Goal: Transaction & Acquisition: Purchase product/service

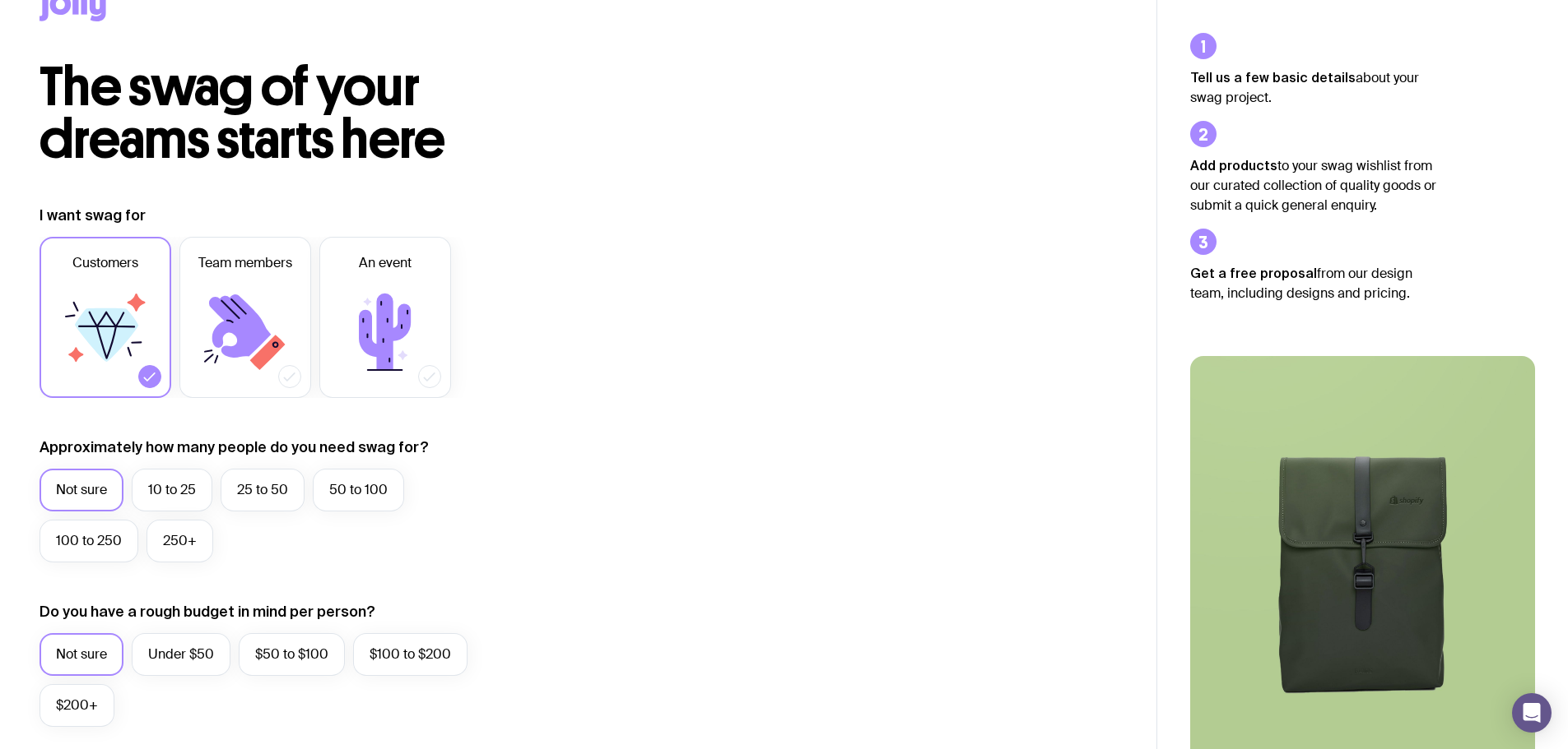
scroll to position [246, 0]
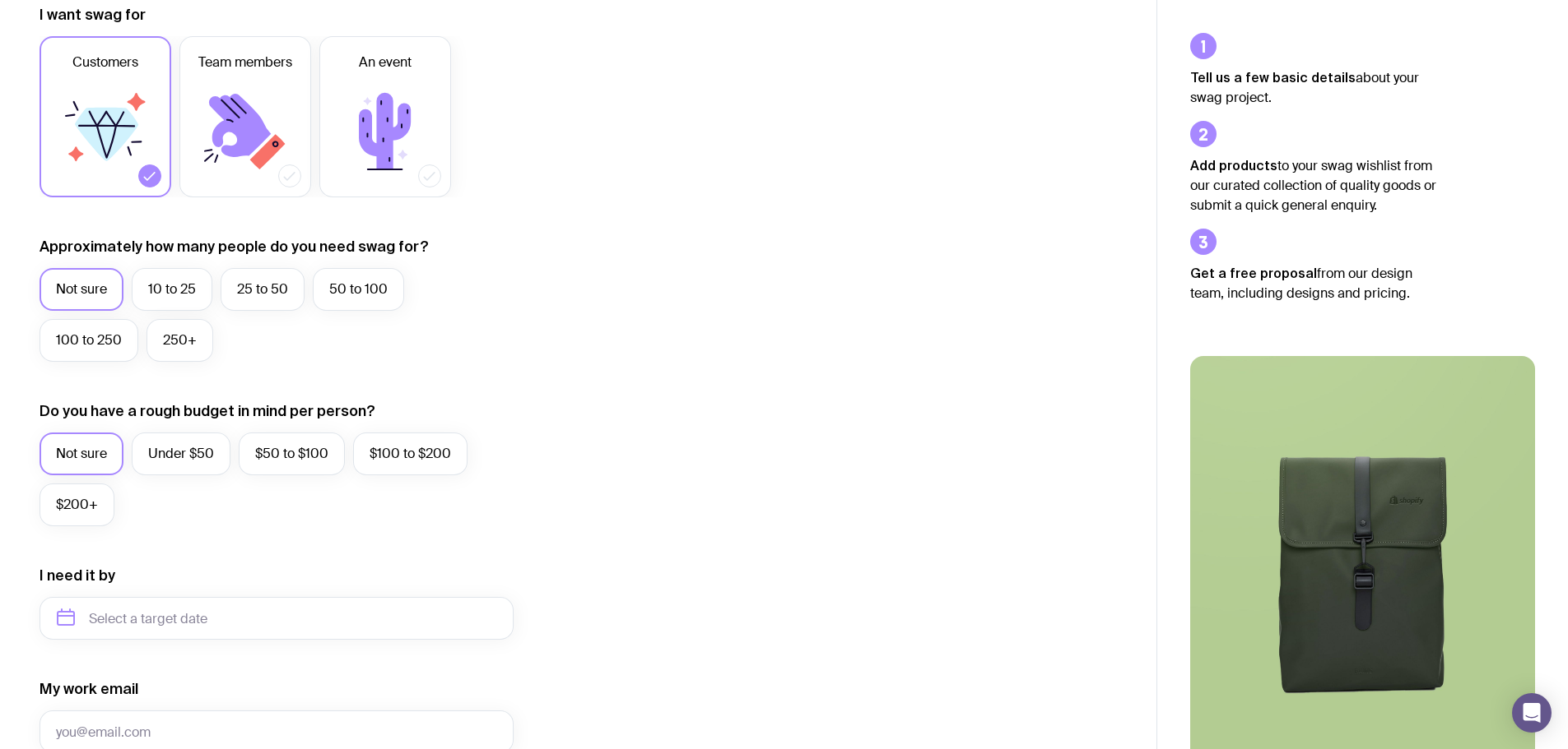
click at [172, 277] on label "10 to 25" at bounding box center [172, 289] width 80 height 43
click at [0, 0] on input "10 to 25" at bounding box center [0, 0] width 0 height 0
click at [302, 445] on label "$50 to $100" at bounding box center [291, 453] width 106 height 43
click at [0, 0] on input "$50 to $100" at bounding box center [0, 0] width 0 height 0
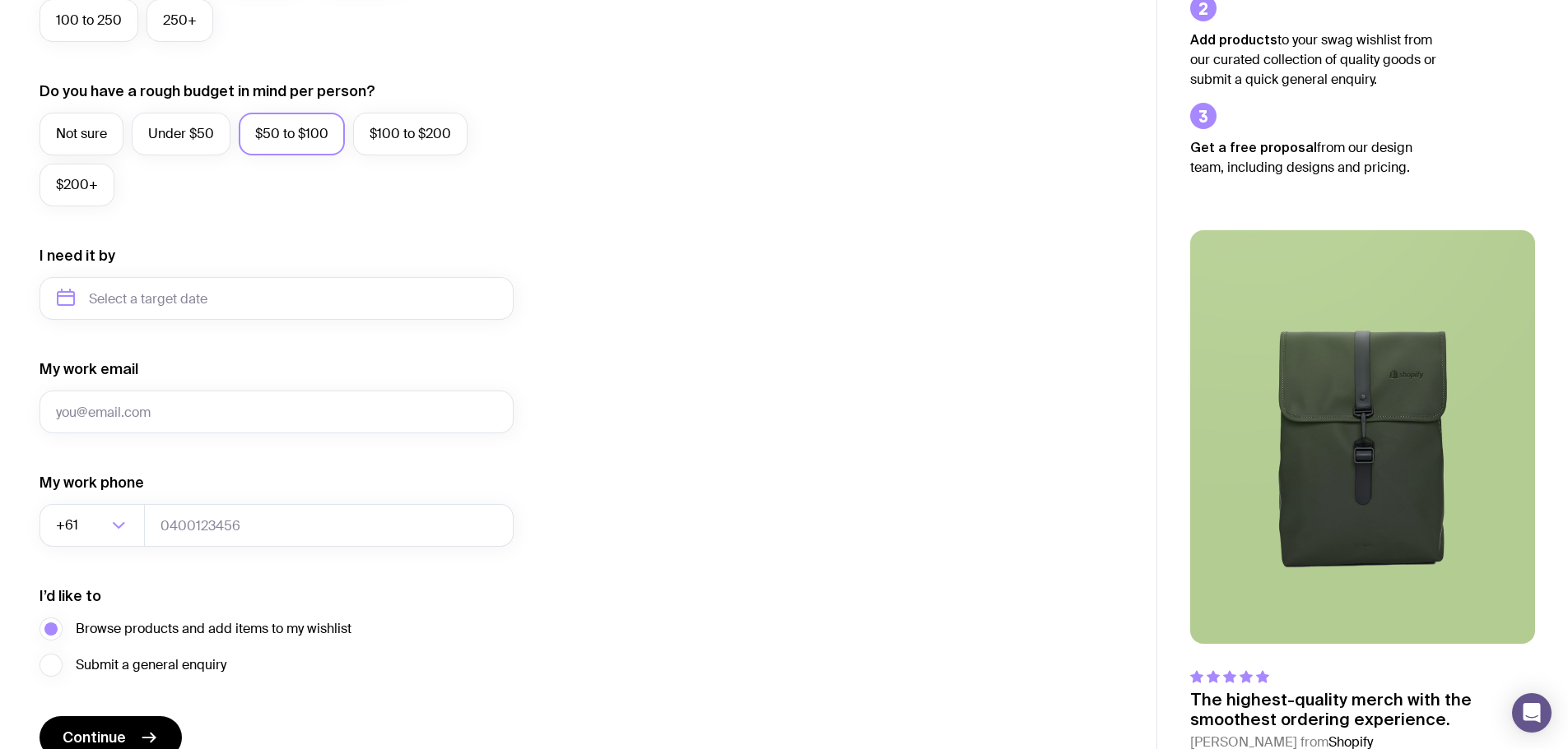
scroll to position [576, 0]
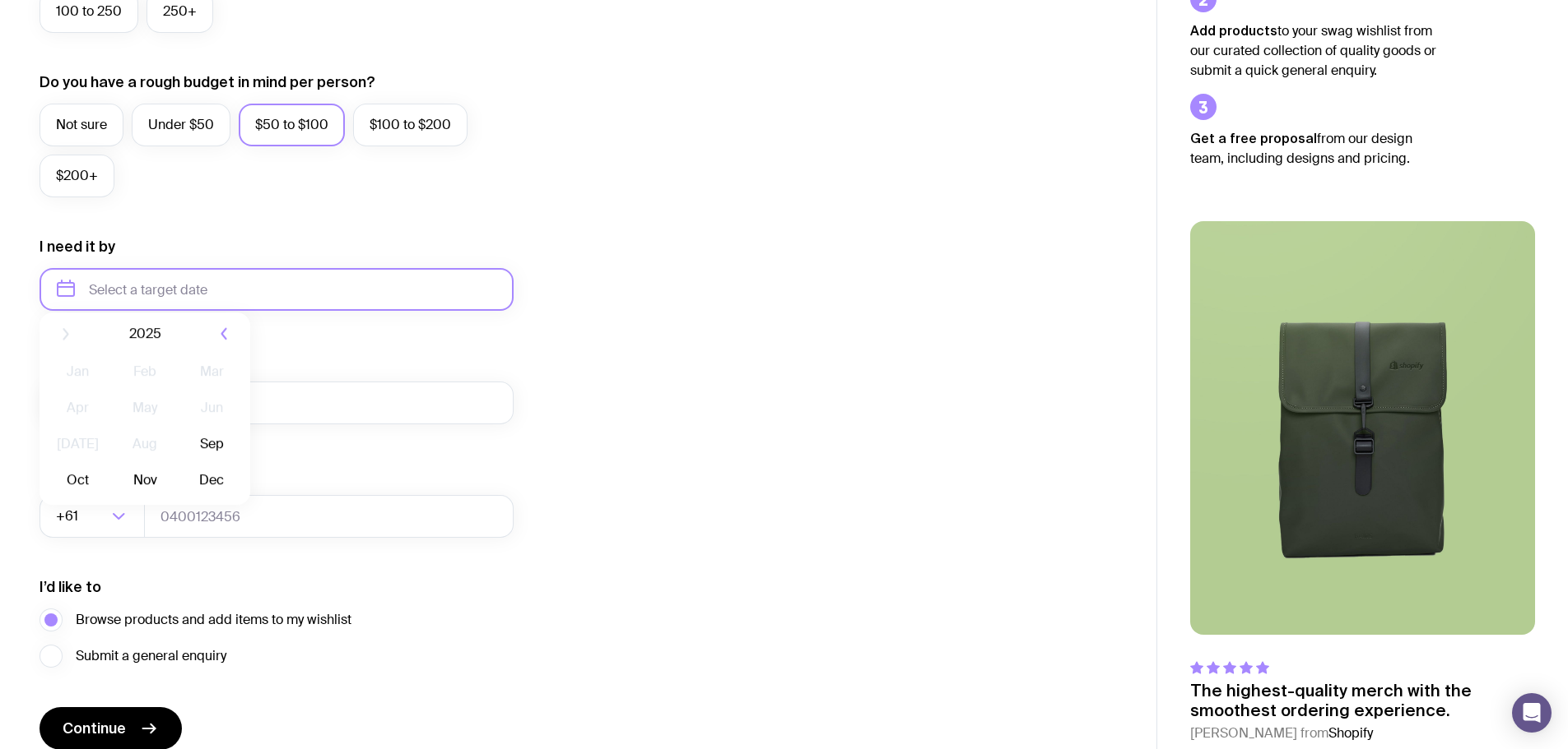
click at [141, 284] on input "text" at bounding box center [276, 289] width 474 height 43
click at [108, 475] on button "Sep" at bounding box center [78, 492] width 60 height 33
type input "[DATE]"
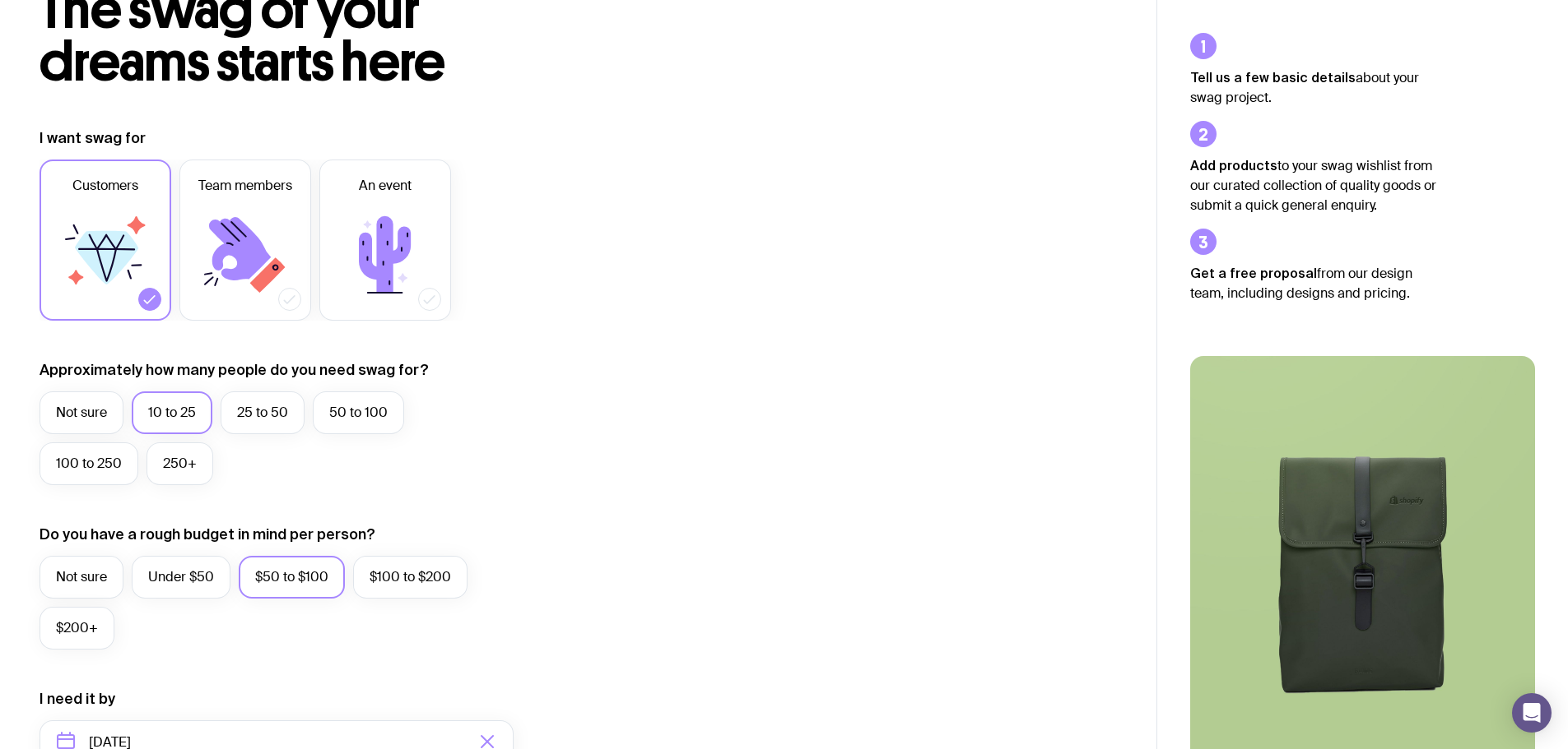
scroll to position [0, 0]
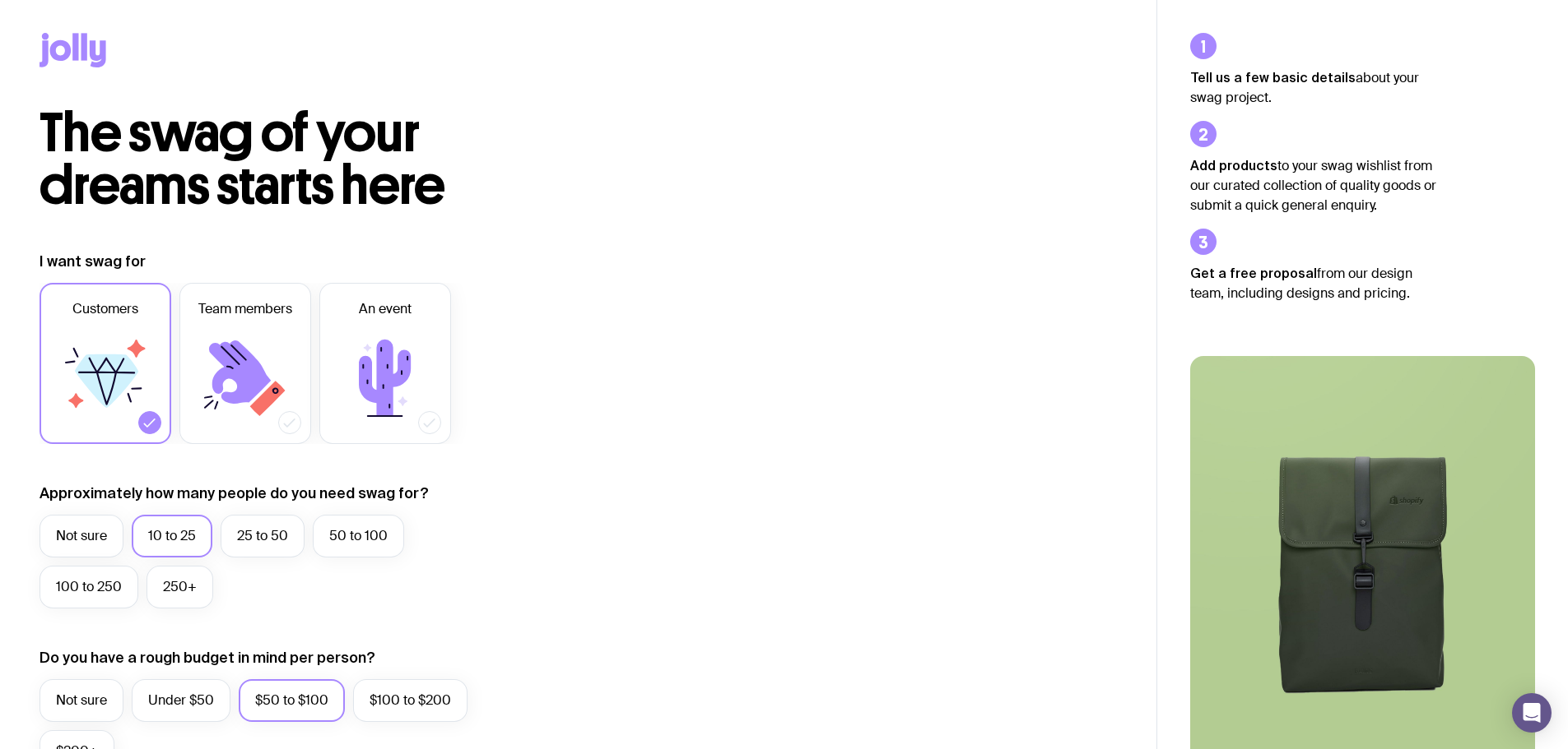
click at [75, 51] on icon at bounding box center [75, 47] width 5 height 27
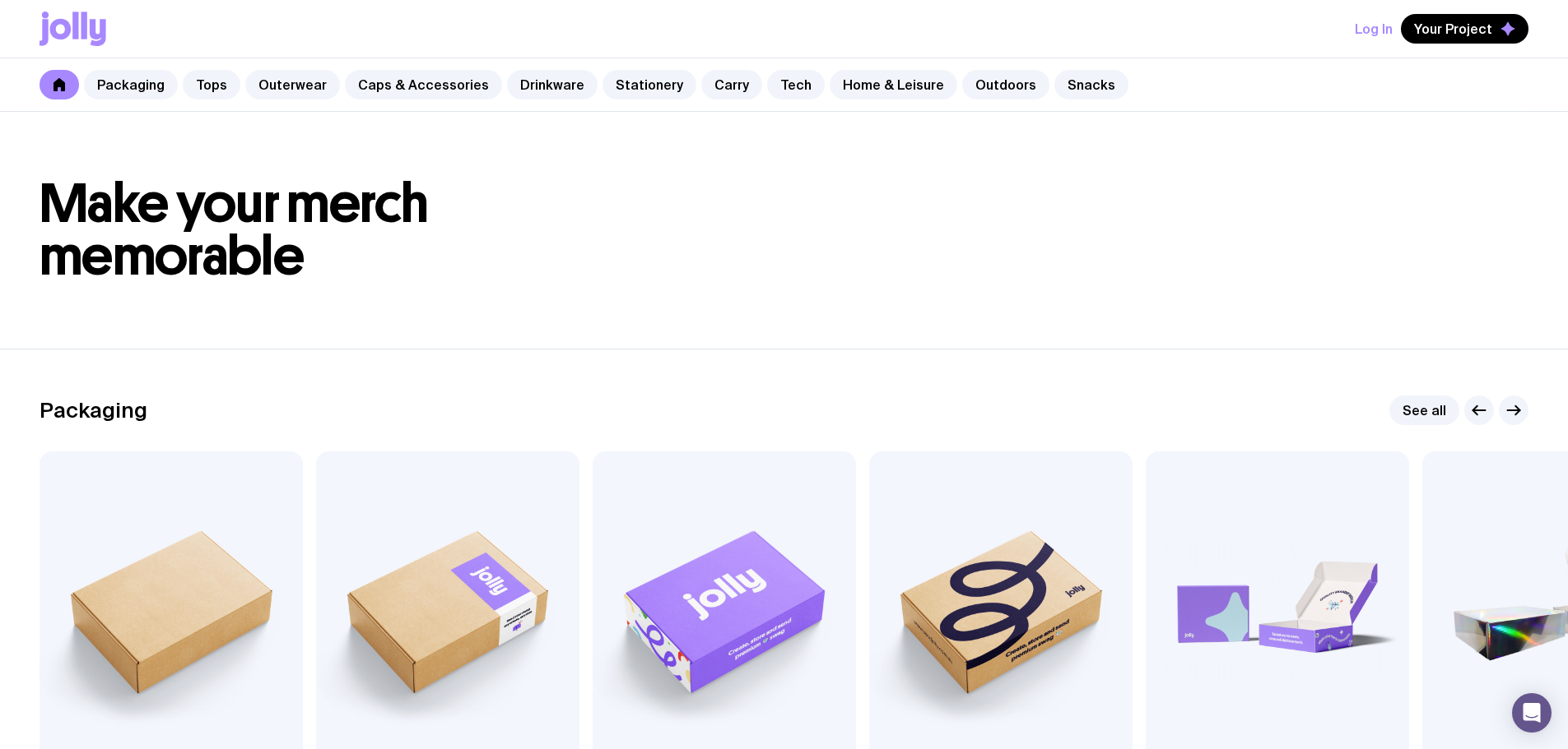
click at [287, 82] on link "Outerwear" at bounding box center [293, 85] width 95 height 29
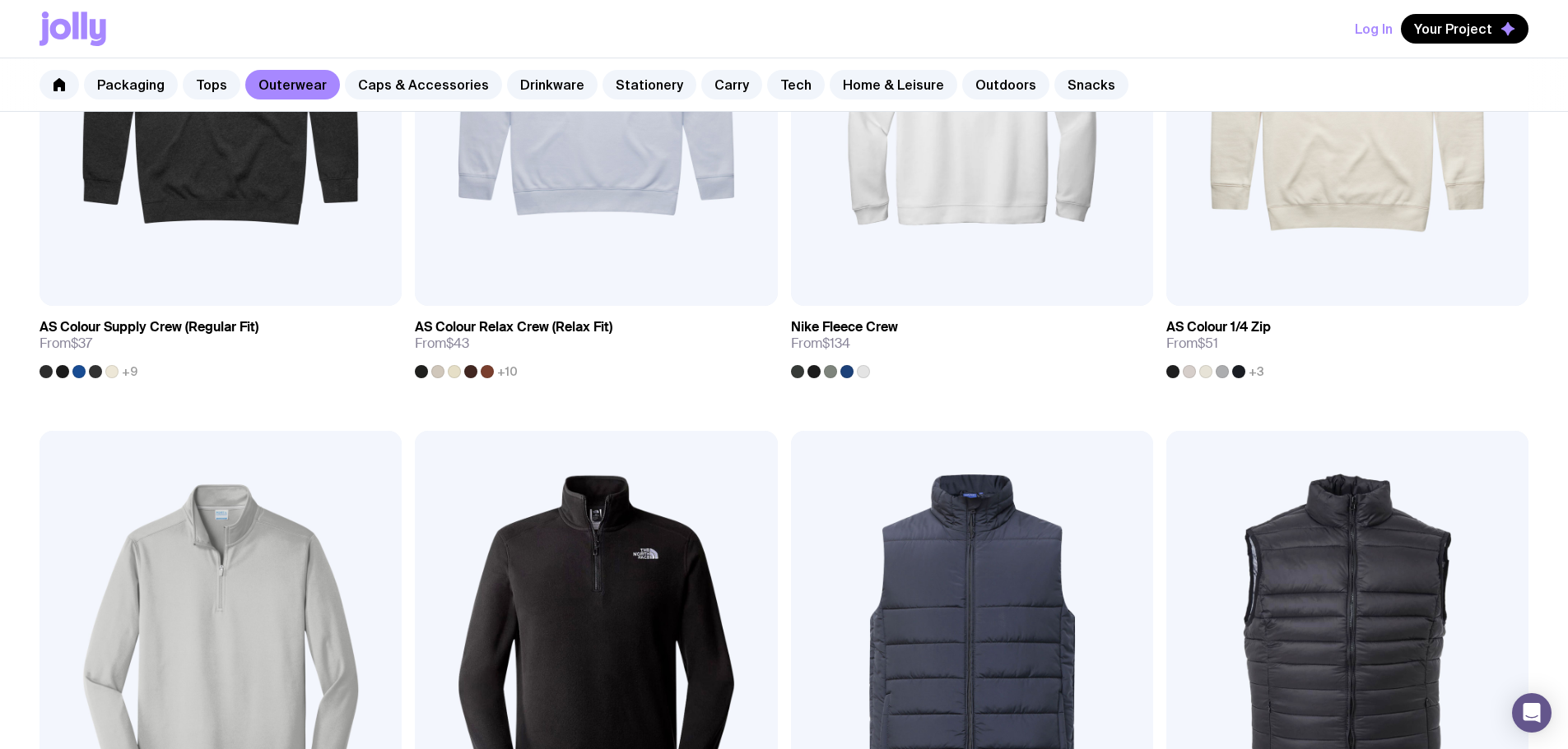
scroll to position [228, 0]
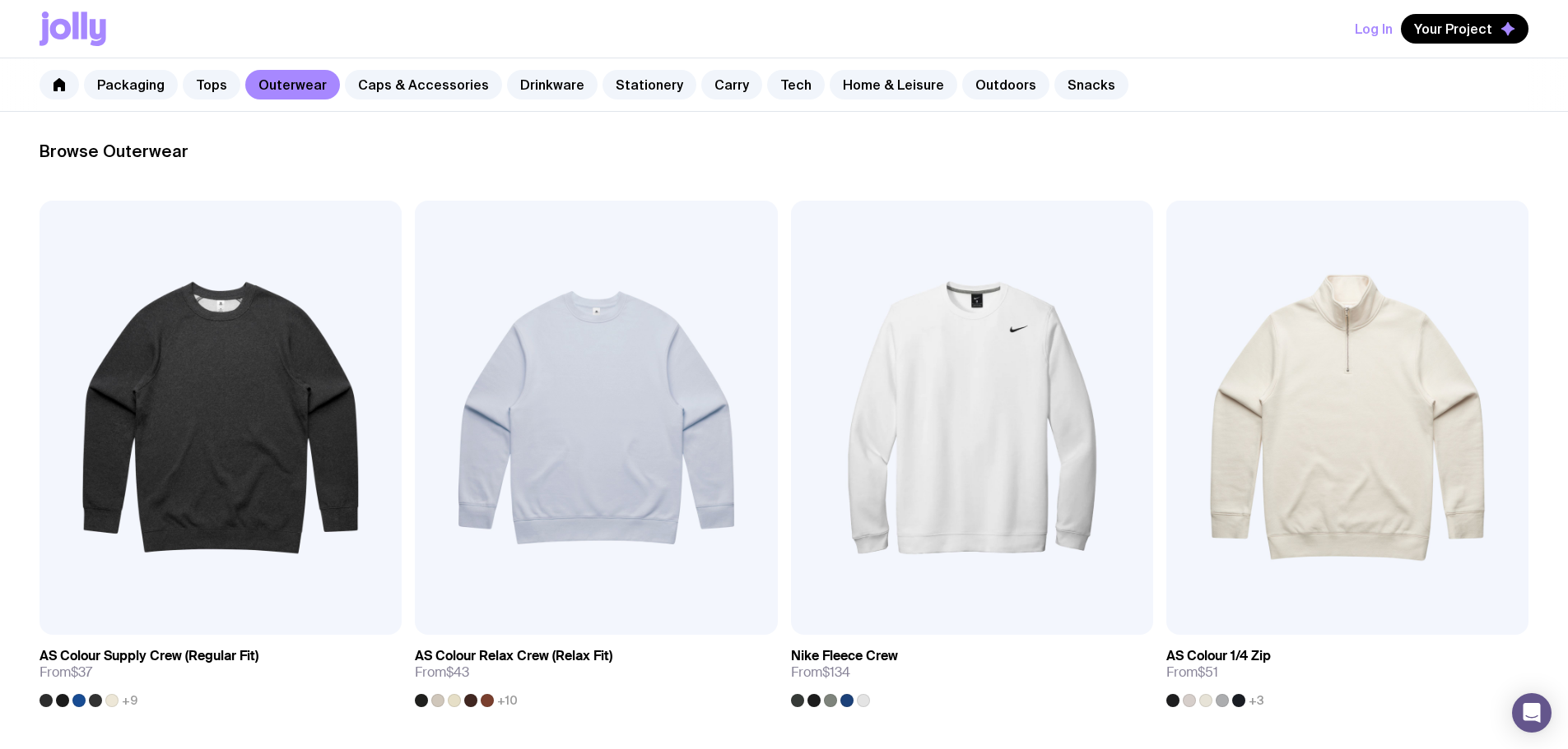
click at [714, 82] on link "Carry" at bounding box center [731, 85] width 61 height 29
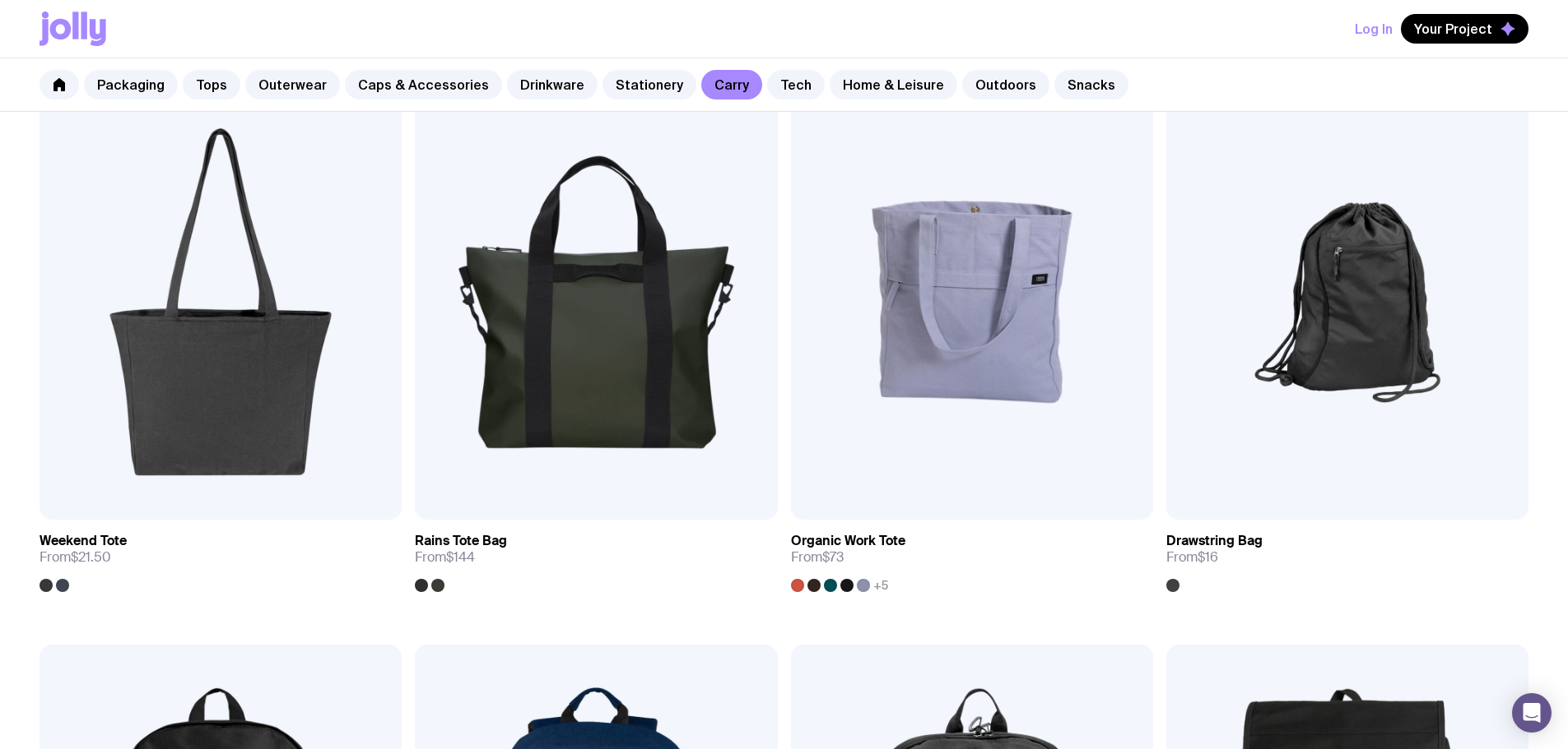
scroll to position [905, 0]
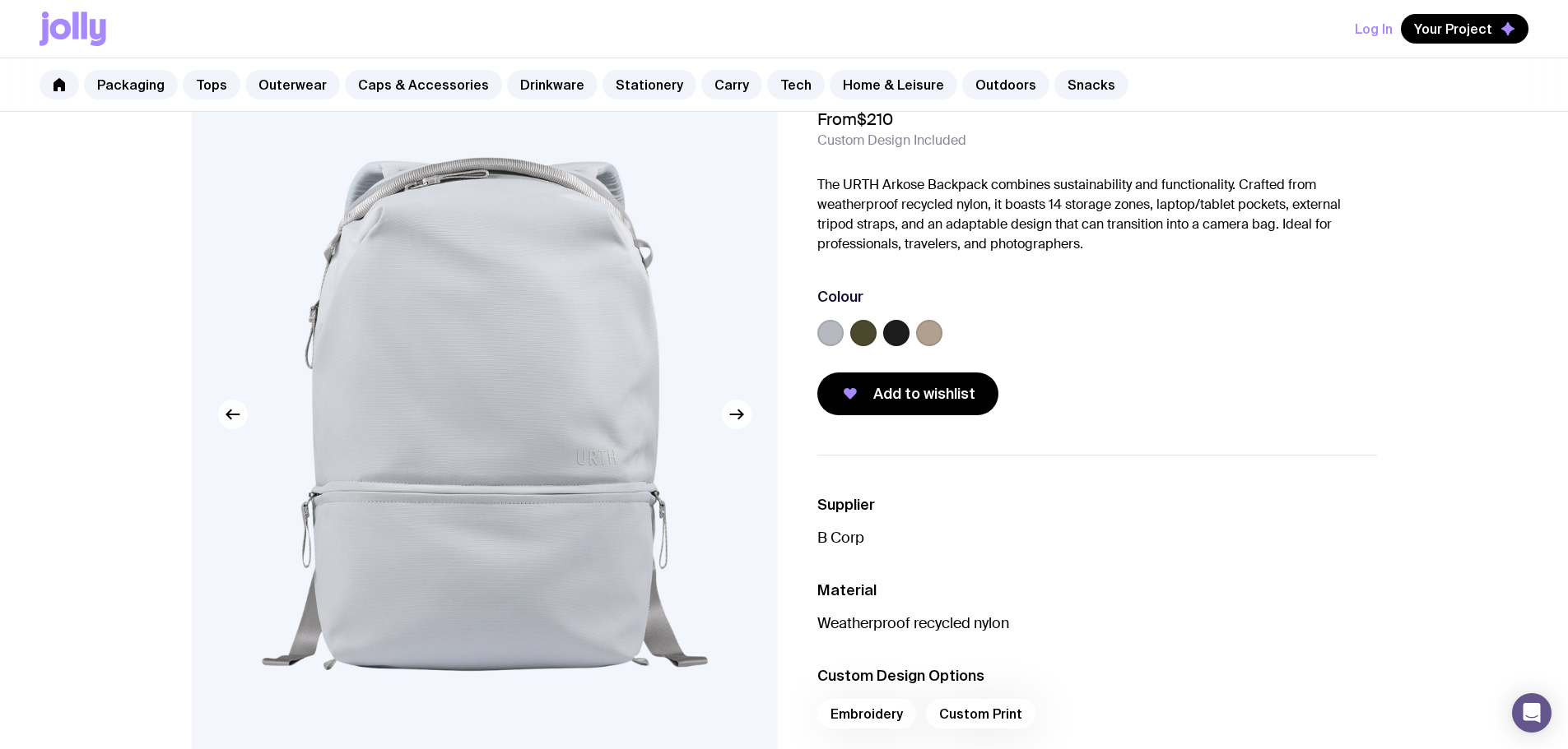
scroll to position [164, 0]
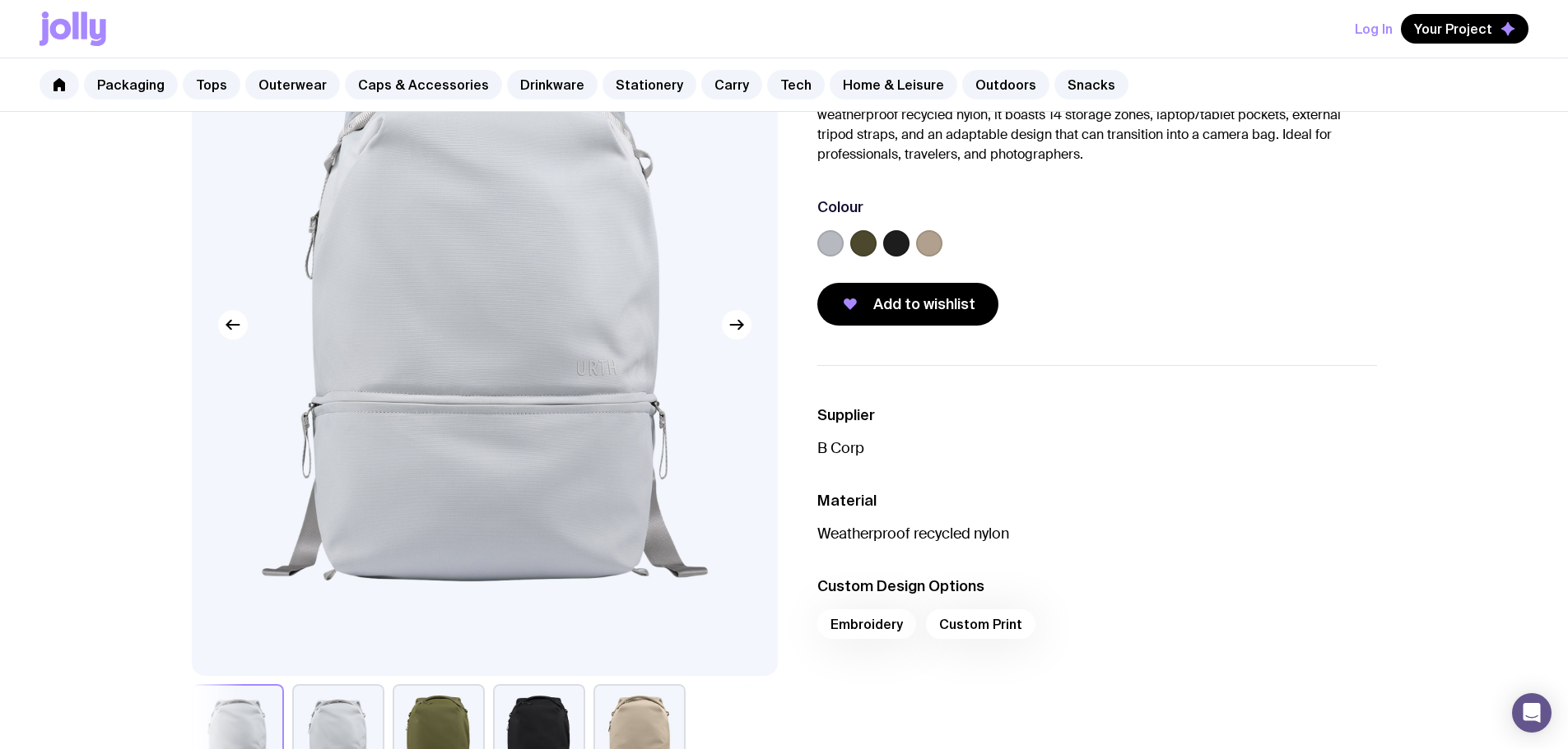
click at [738, 323] on icon "button" at bounding box center [737, 325] width 20 height 20
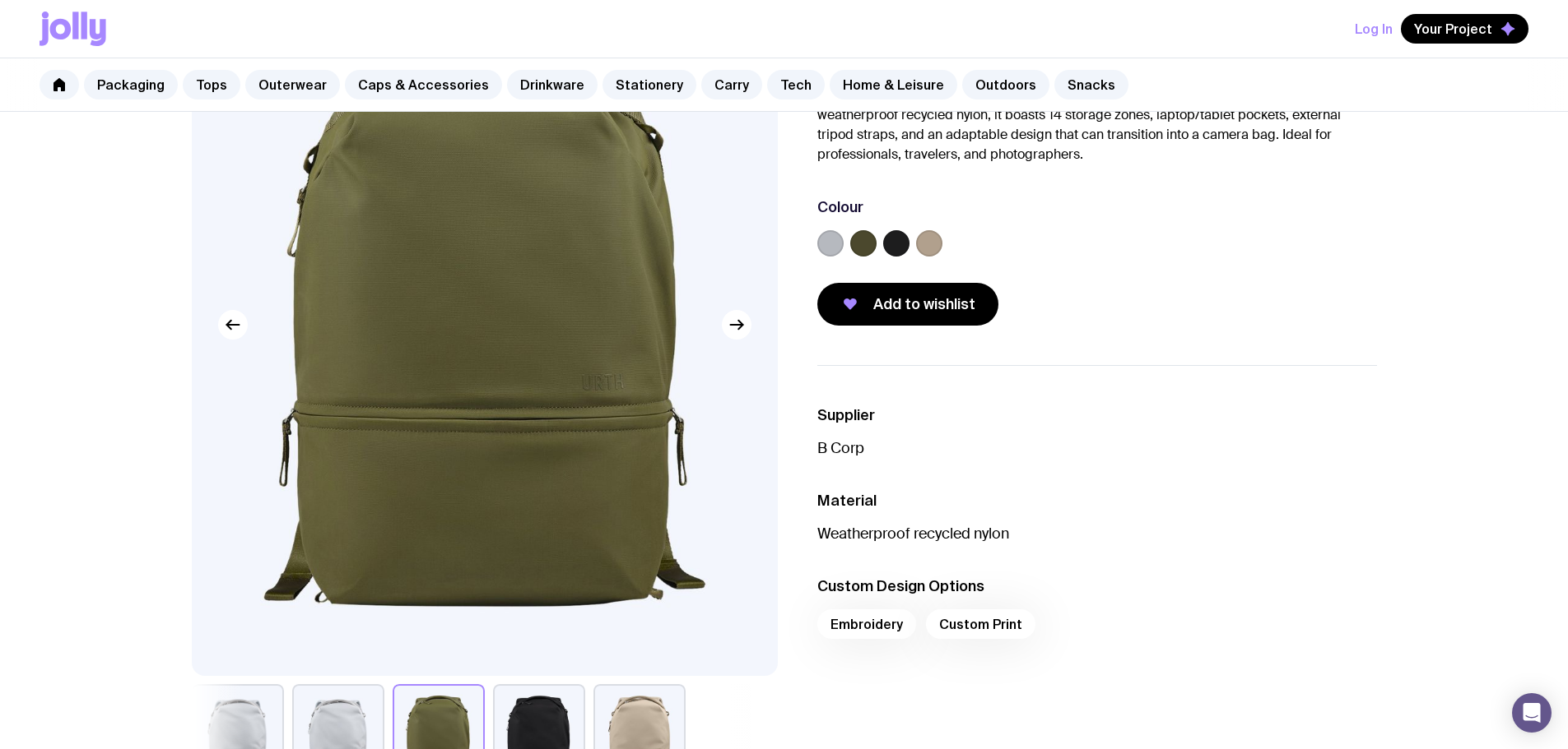
click at [738, 323] on icon "button" at bounding box center [737, 325] width 20 height 20
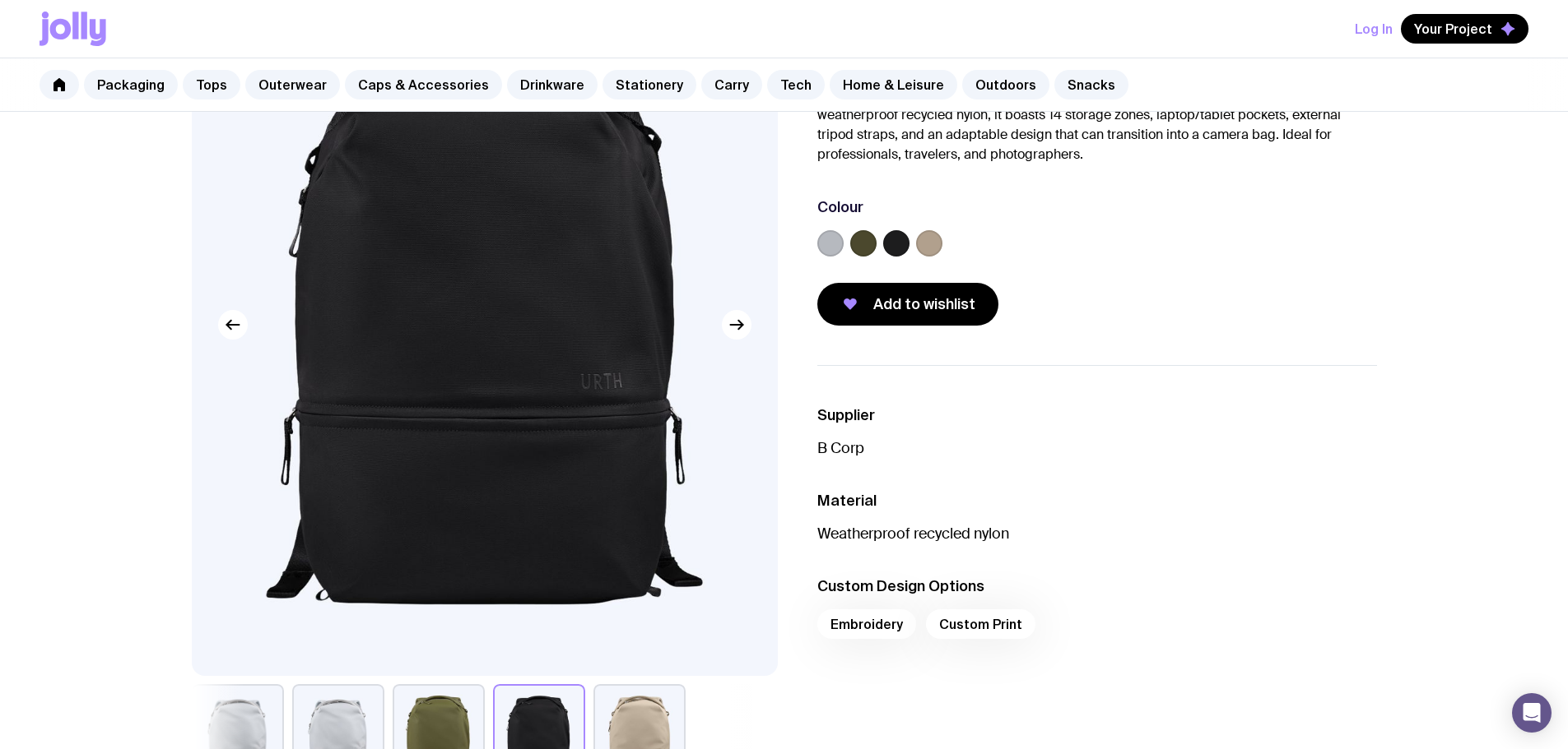
click at [738, 323] on icon "button" at bounding box center [737, 325] width 20 height 20
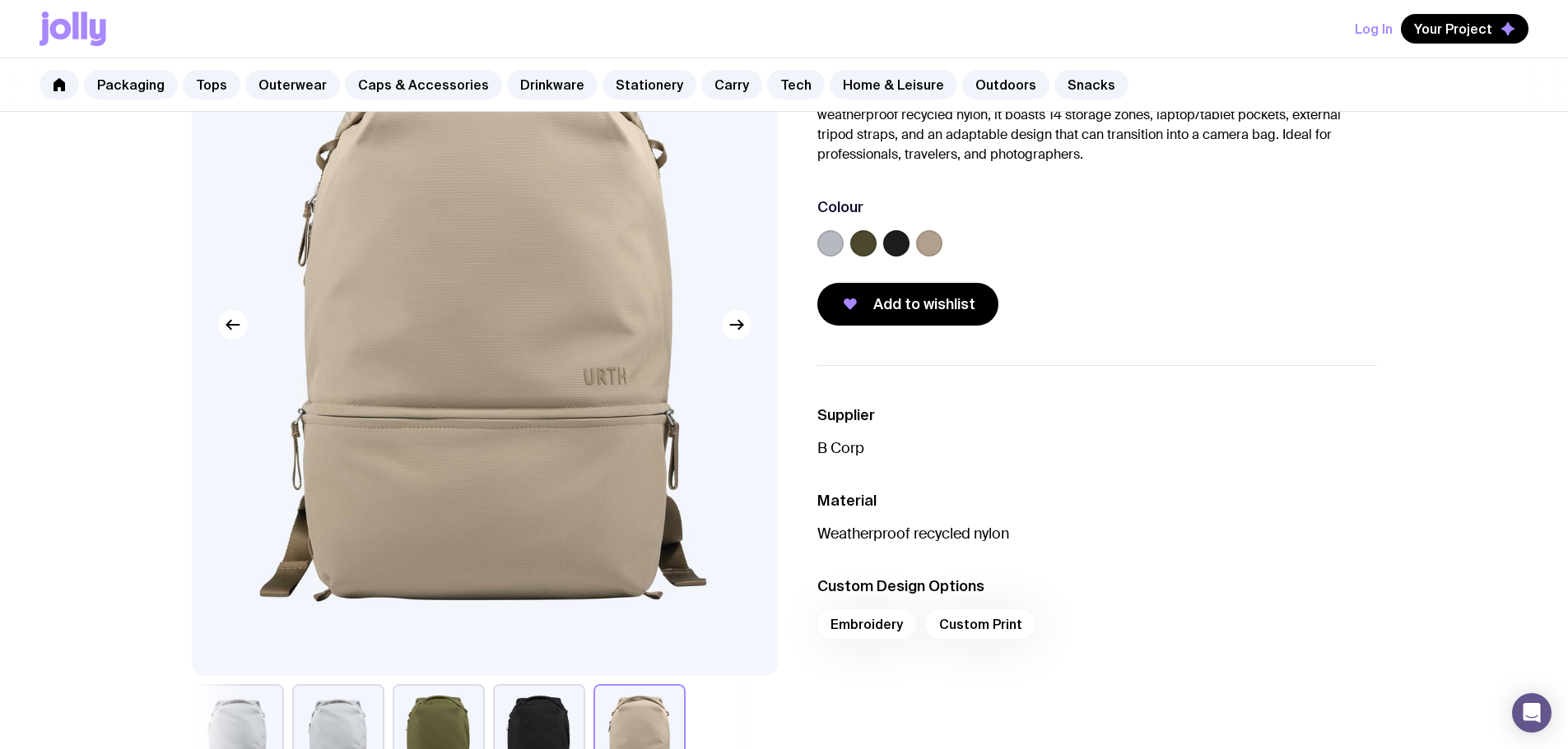
click at [738, 323] on icon "button" at bounding box center [737, 325] width 20 height 20
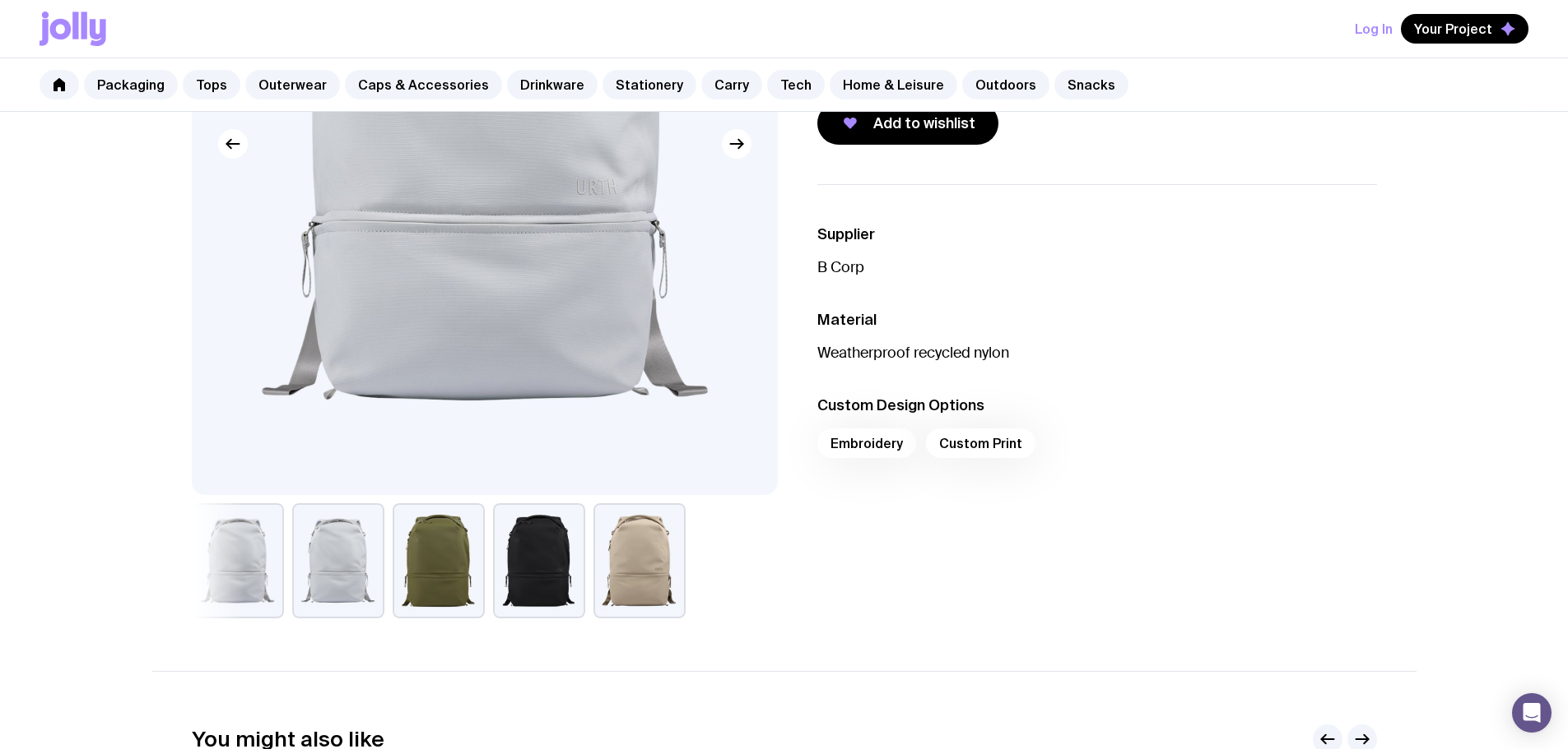
scroll to position [329, 0]
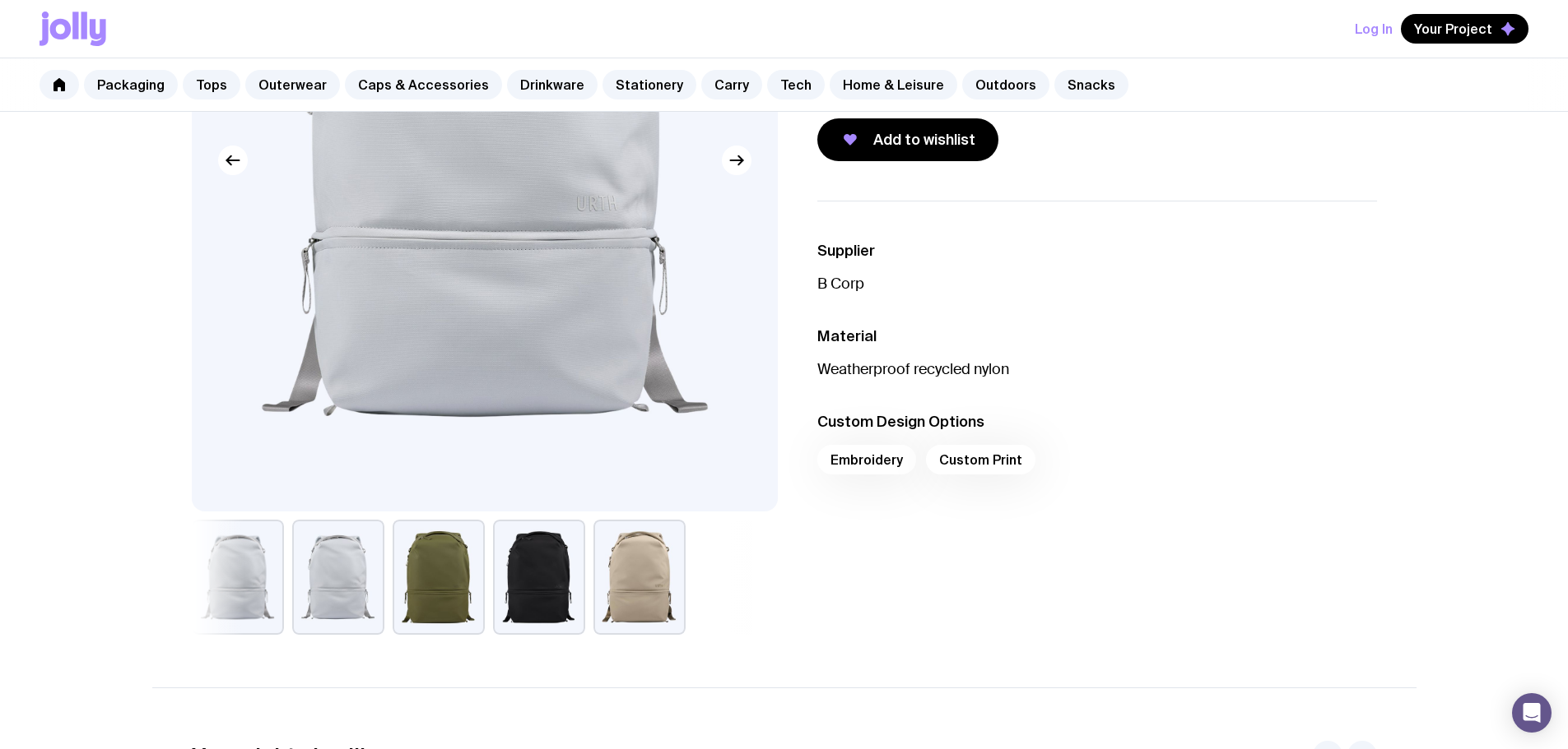
click at [861, 459] on div "Embroidery Custom Print" at bounding box center [1096, 464] width 559 height 39
click at [878, 458] on div "Embroidery Custom Print" at bounding box center [1096, 464] width 559 height 39
click at [852, 463] on div "Embroidery Custom Print" at bounding box center [1096, 464] width 559 height 39
click at [991, 456] on div "Embroidery Custom Print" at bounding box center [1096, 464] width 559 height 39
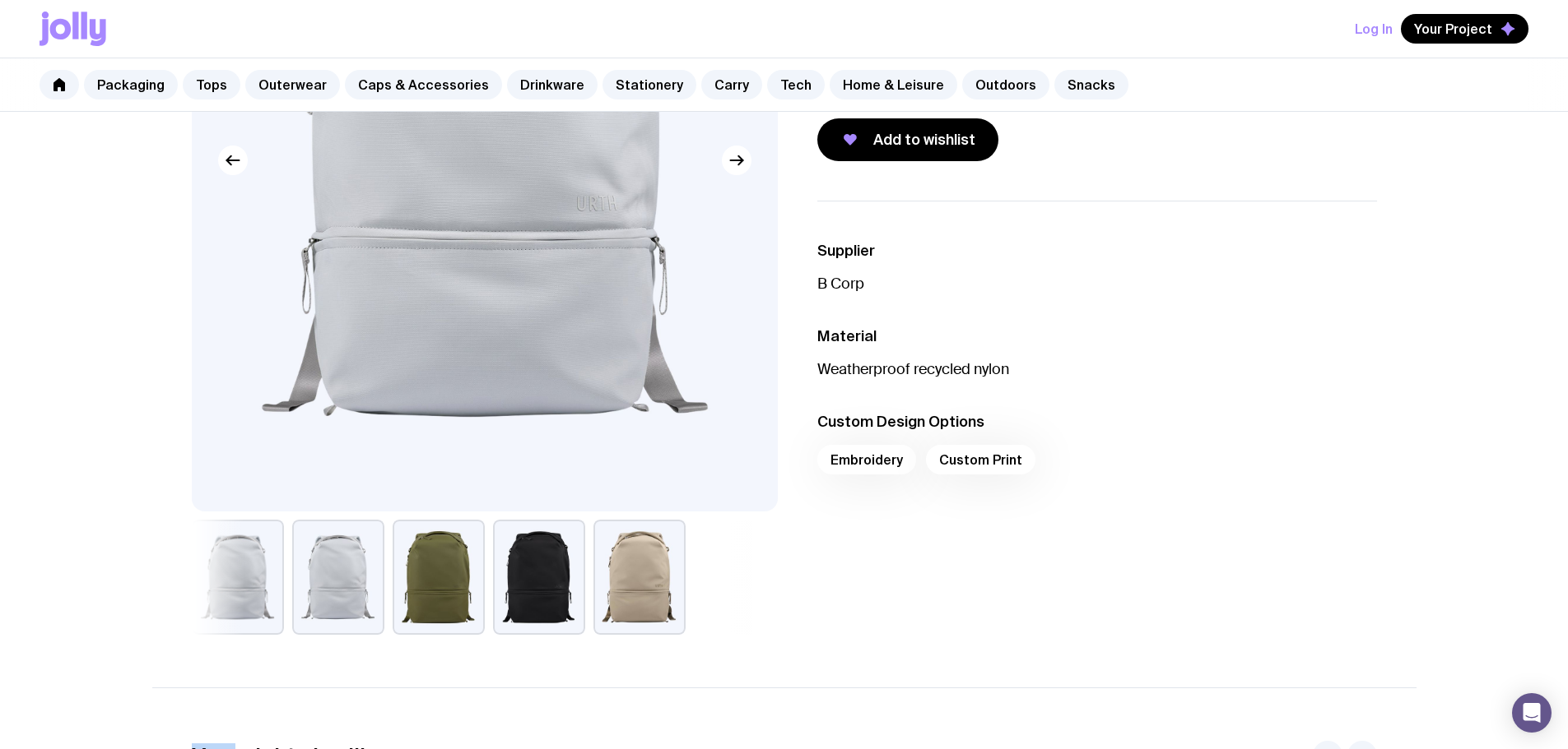
click at [991, 456] on div "Embroidery Custom Print" at bounding box center [1096, 464] width 559 height 39
click at [985, 459] on div "Embroidery Custom Print" at bounding box center [1096, 464] width 559 height 39
click at [985, 461] on div "Embroidery Custom Print" at bounding box center [1096, 464] width 559 height 39
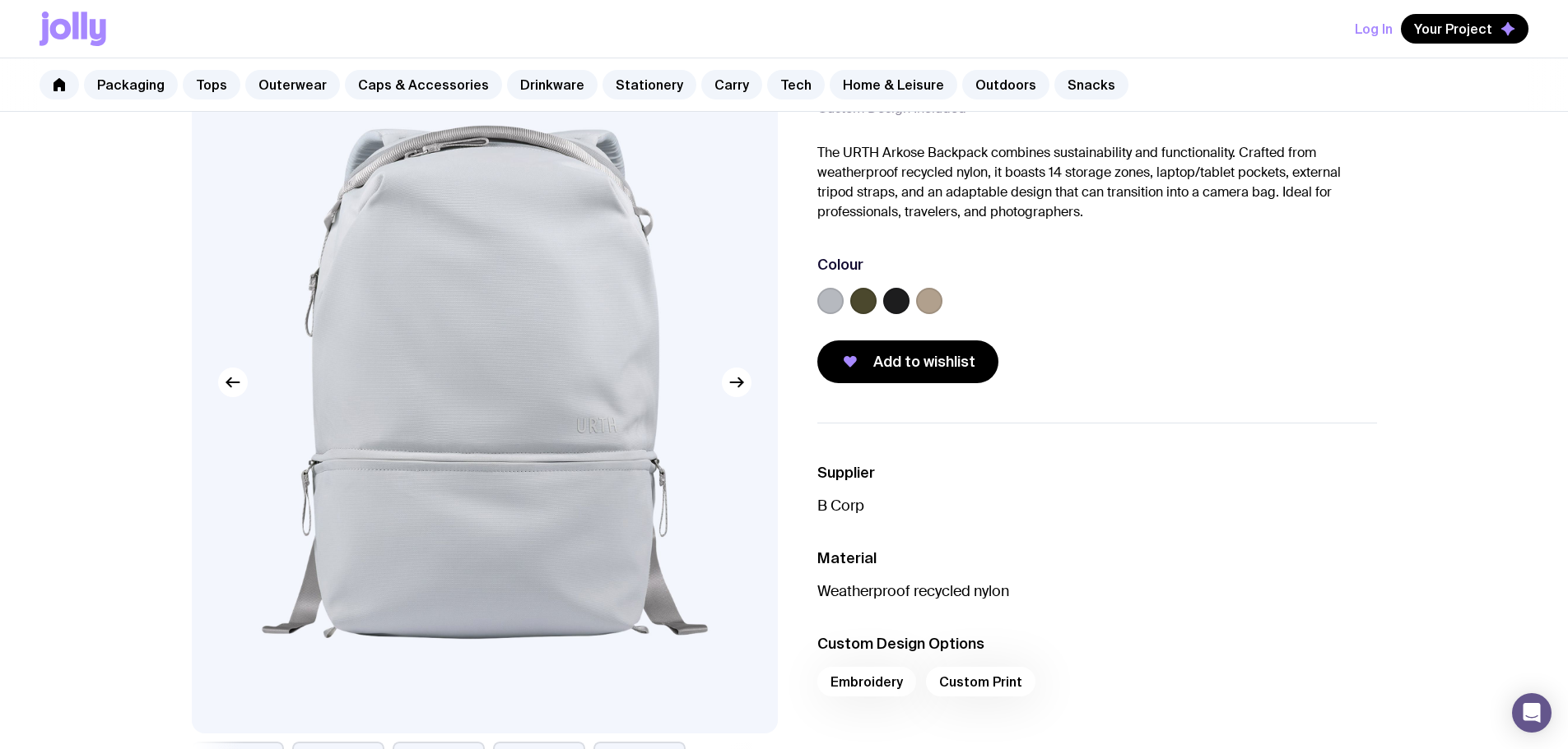
scroll to position [82, 0]
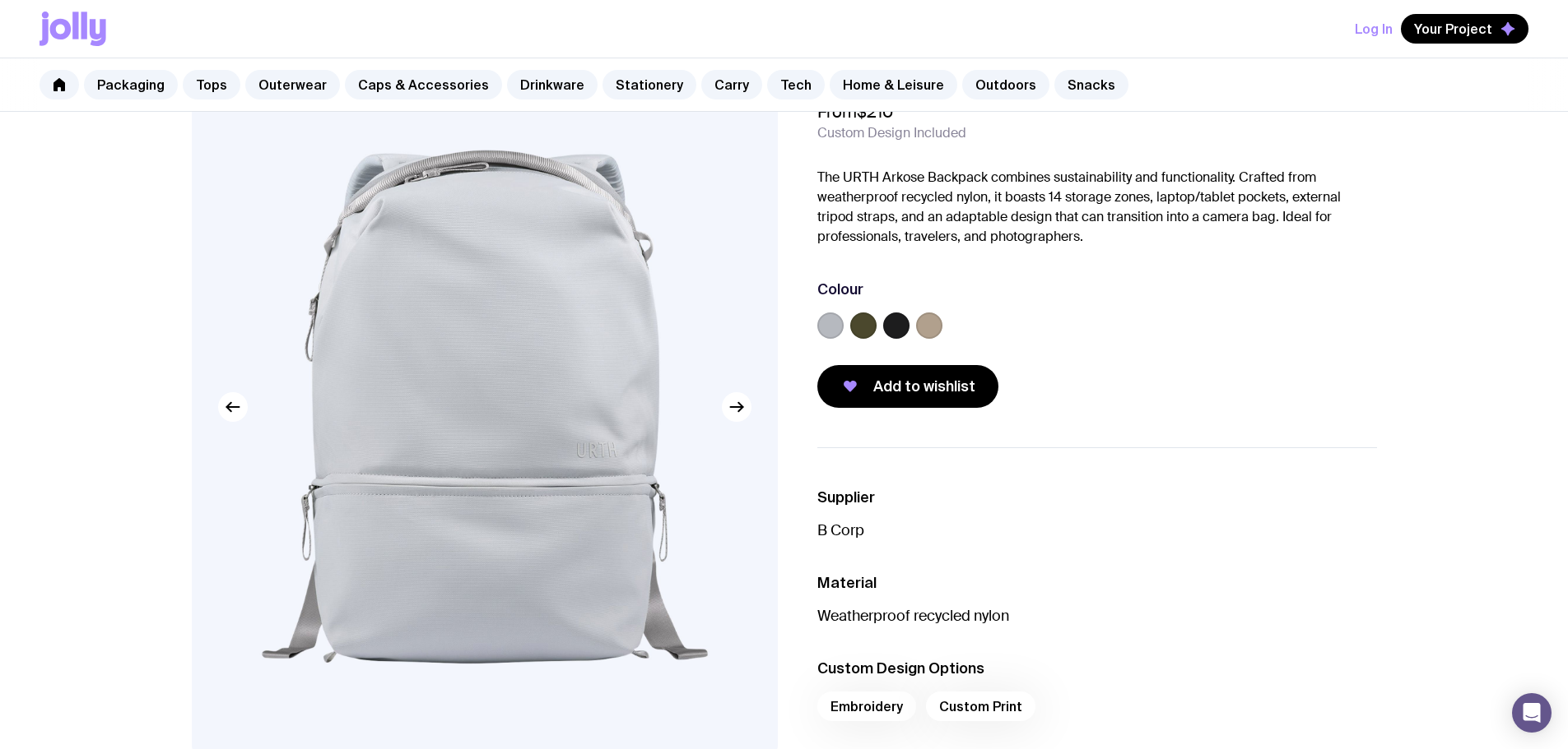
click at [883, 317] on div at bounding box center [895, 326] width 26 height 26
click at [861, 327] on label at bounding box center [862, 326] width 26 height 26
click at [0, 0] on input "radio" at bounding box center [0, 0] width 0 height 0
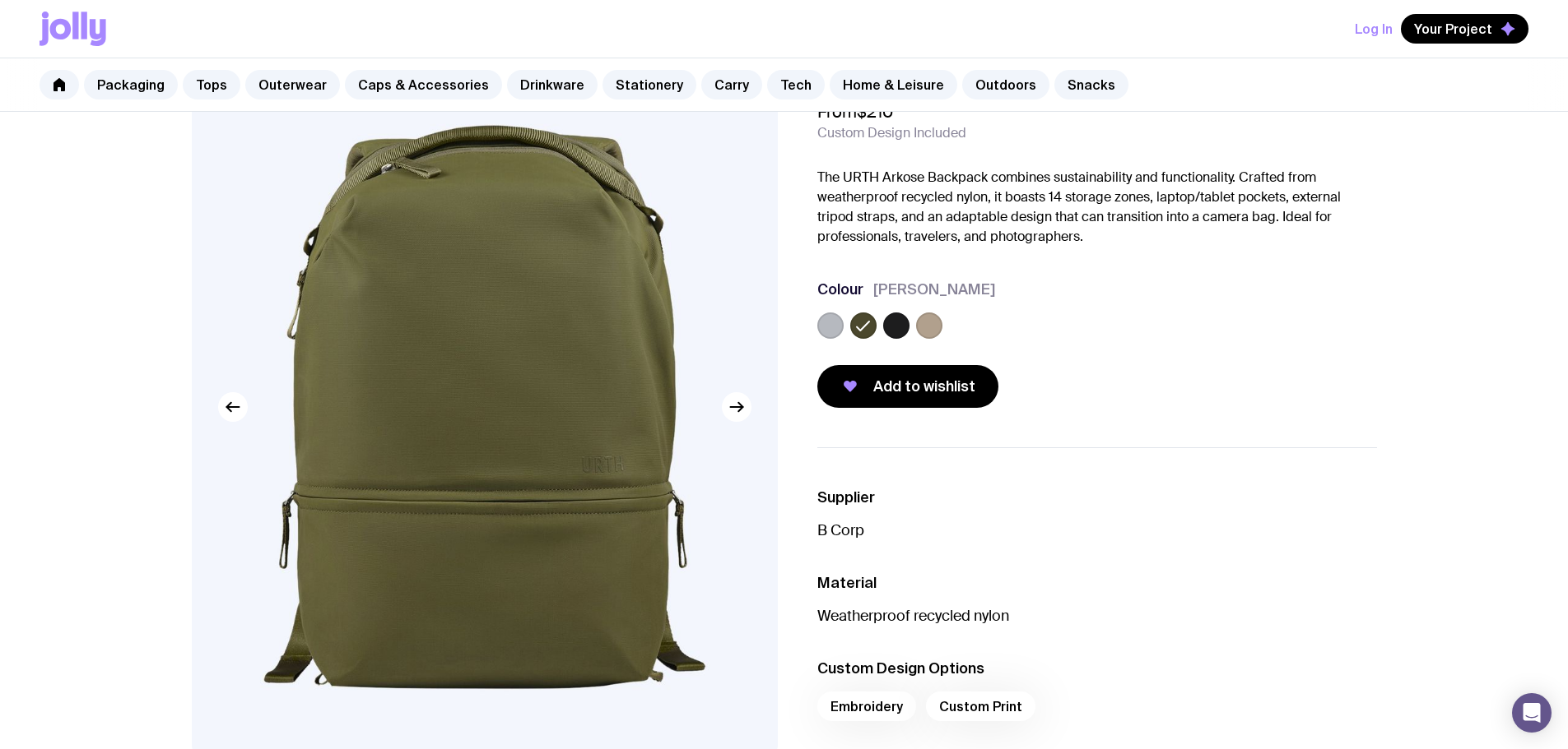
click at [923, 321] on label at bounding box center [928, 326] width 26 height 26
click at [0, 0] on input "radio" at bounding box center [0, 0] width 0 height 0
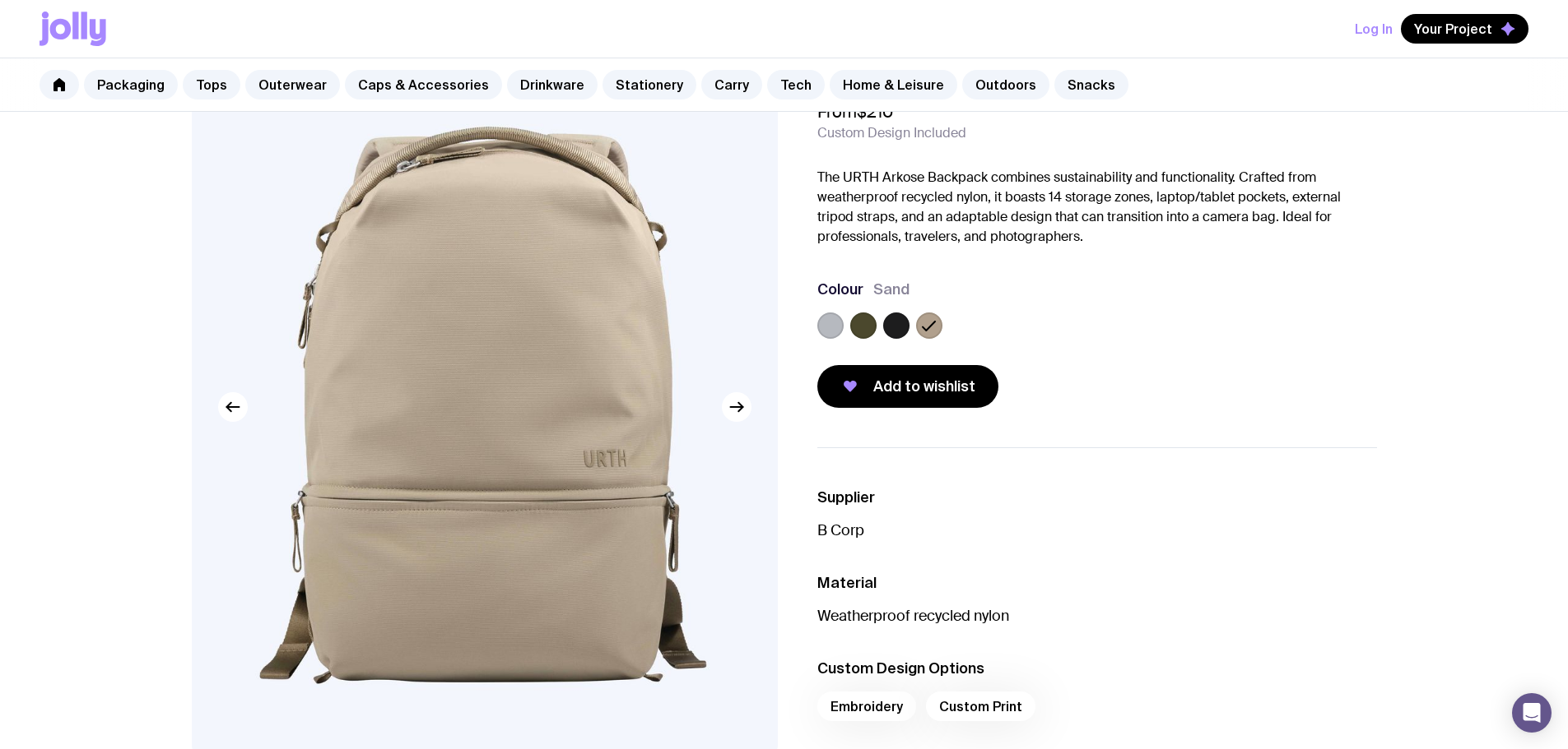
click at [902, 321] on label at bounding box center [895, 326] width 26 height 26
click at [0, 0] on input "radio" at bounding box center [0, 0] width 0 height 0
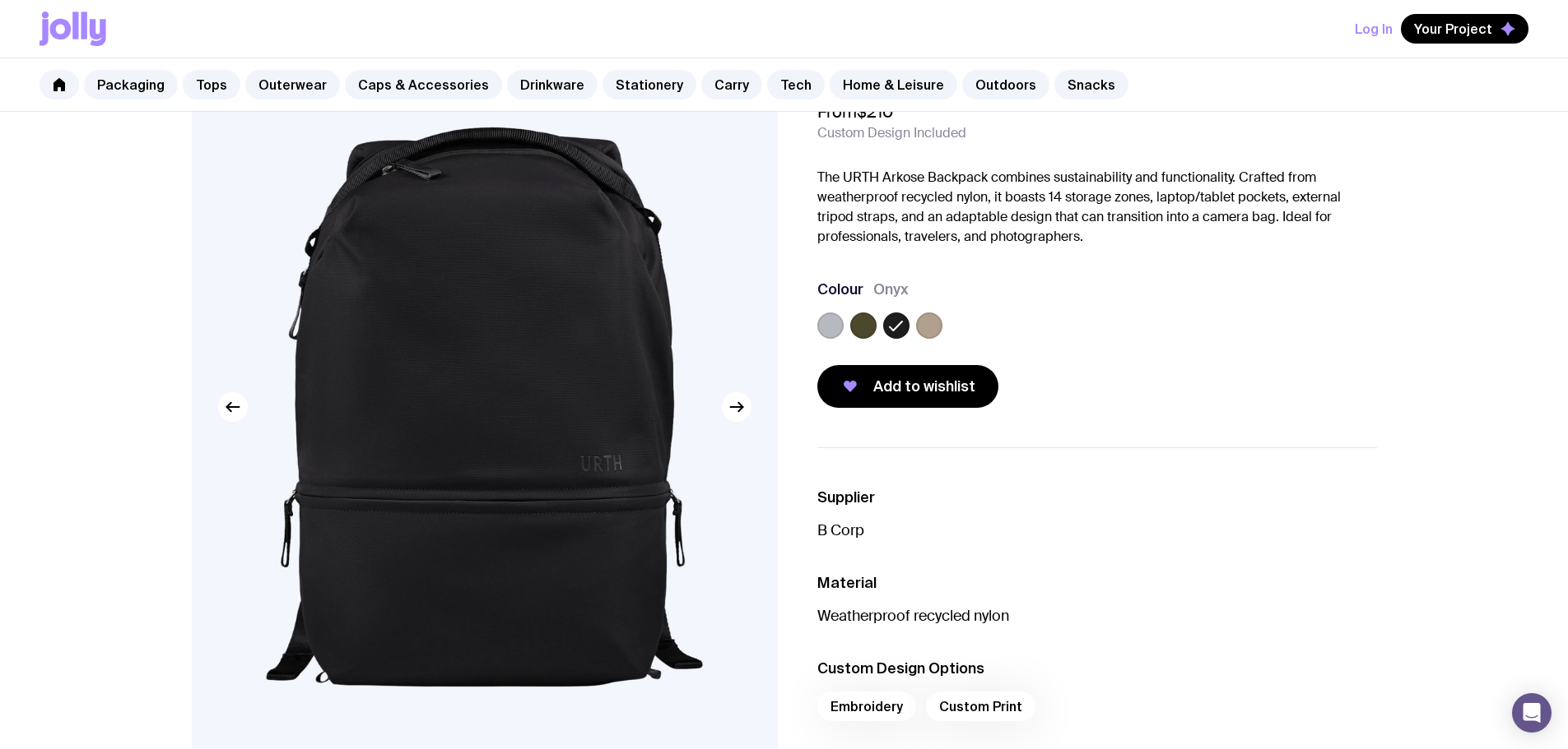
click at [858, 322] on label at bounding box center [862, 326] width 26 height 26
click at [0, 0] on input "radio" at bounding box center [0, 0] width 0 height 0
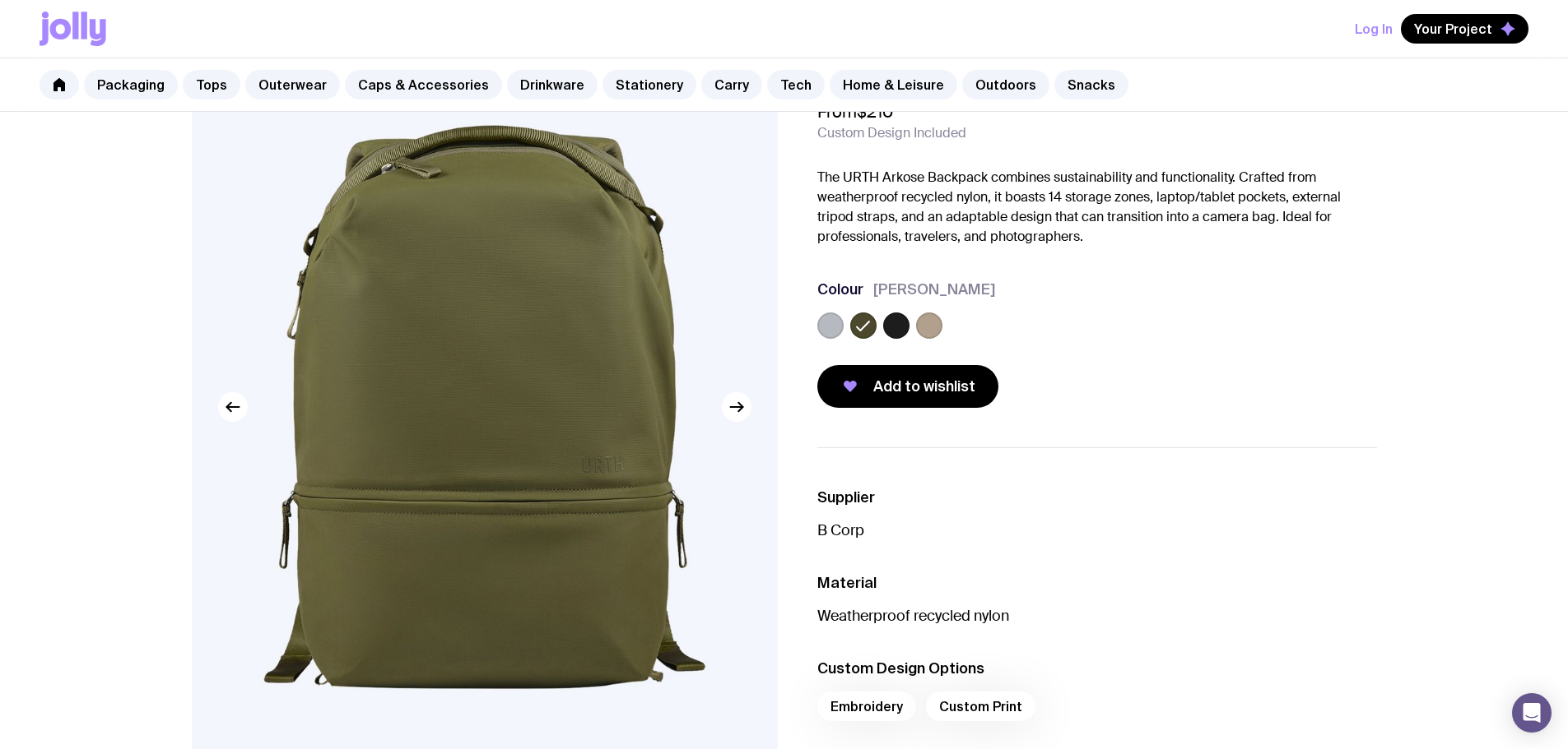
click at [892, 380] on span "Add to wishlist" at bounding box center [925, 387] width 102 height 20
click at [1443, 24] on span "Your Project" at bounding box center [1453, 29] width 78 height 16
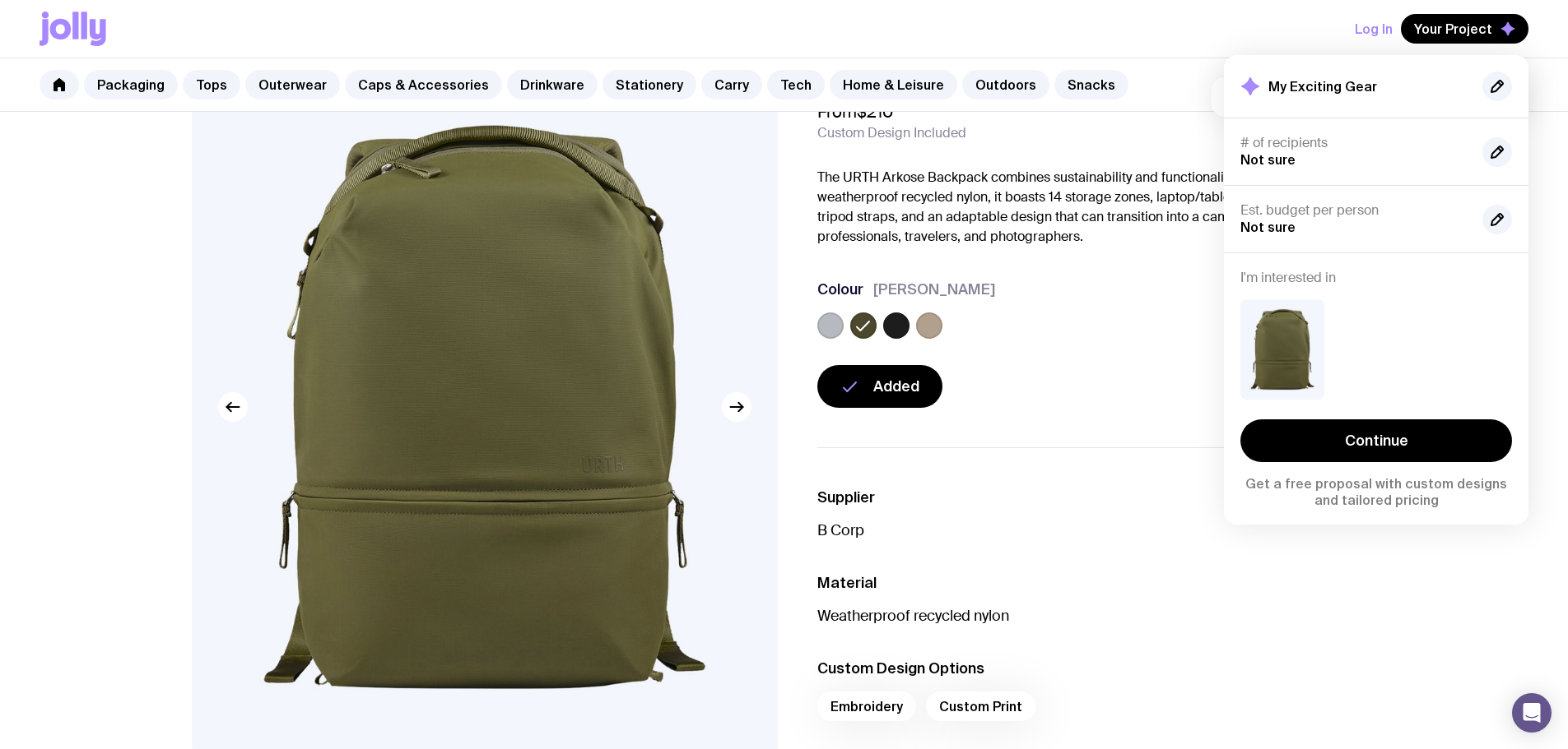
click at [1381, 430] on link "Continue" at bounding box center [1376, 441] width 272 height 43
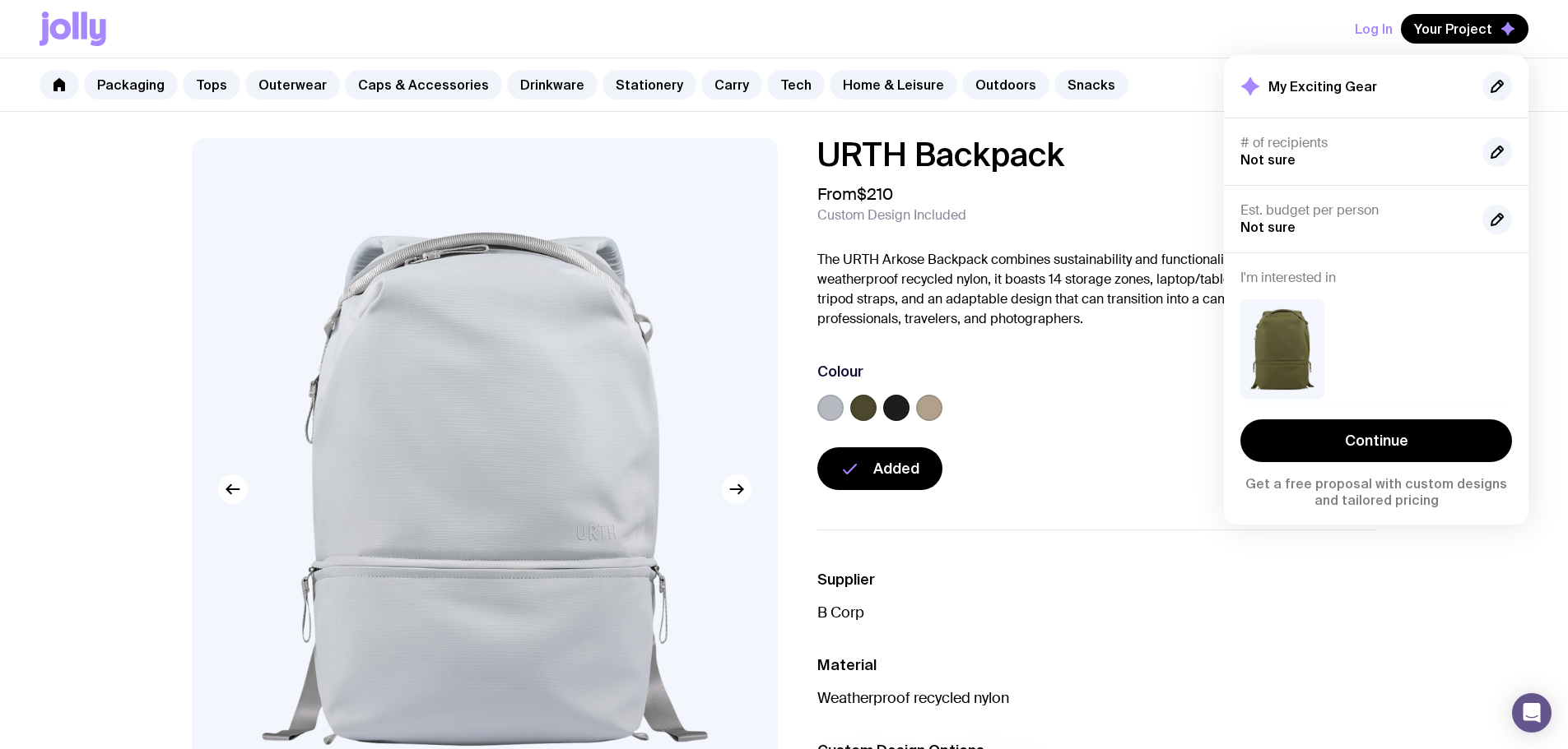
click at [782, 79] on link "Tech" at bounding box center [795, 85] width 57 height 29
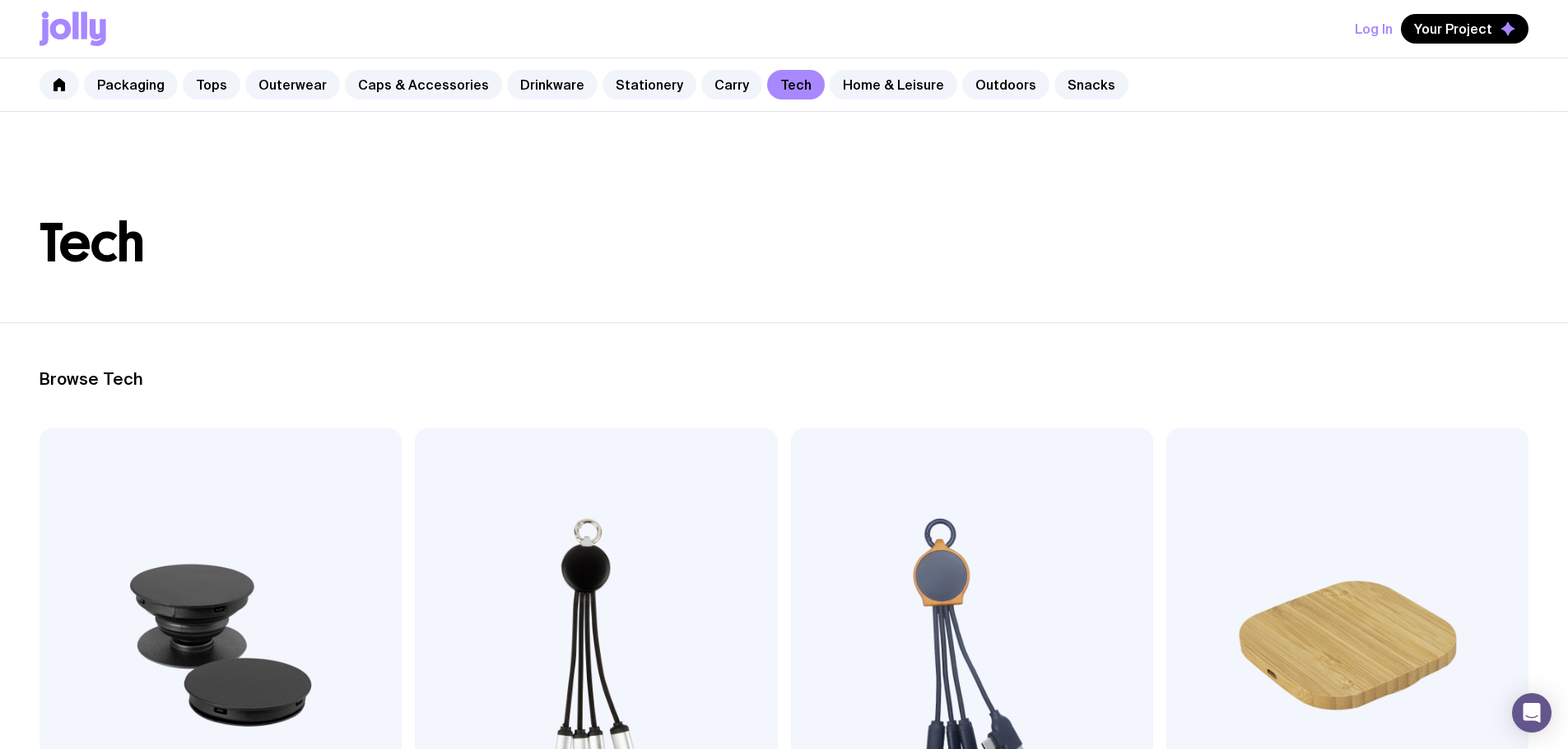
click at [837, 79] on link "Home & Leisure" at bounding box center [894, 85] width 128 height 29
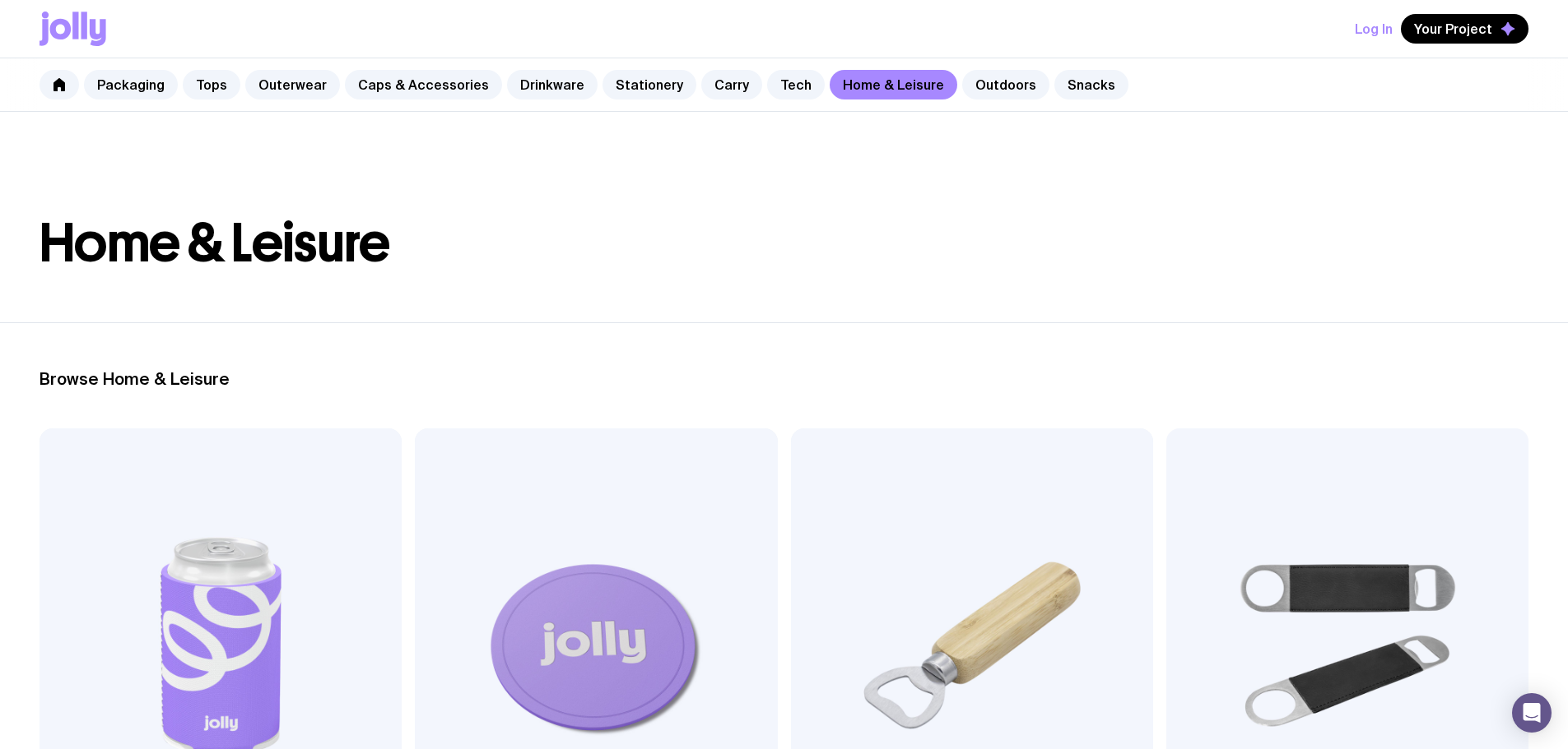
click at [971, 76] on link "Outdoors" at bounding box center [1006, 85] width 88 height 29
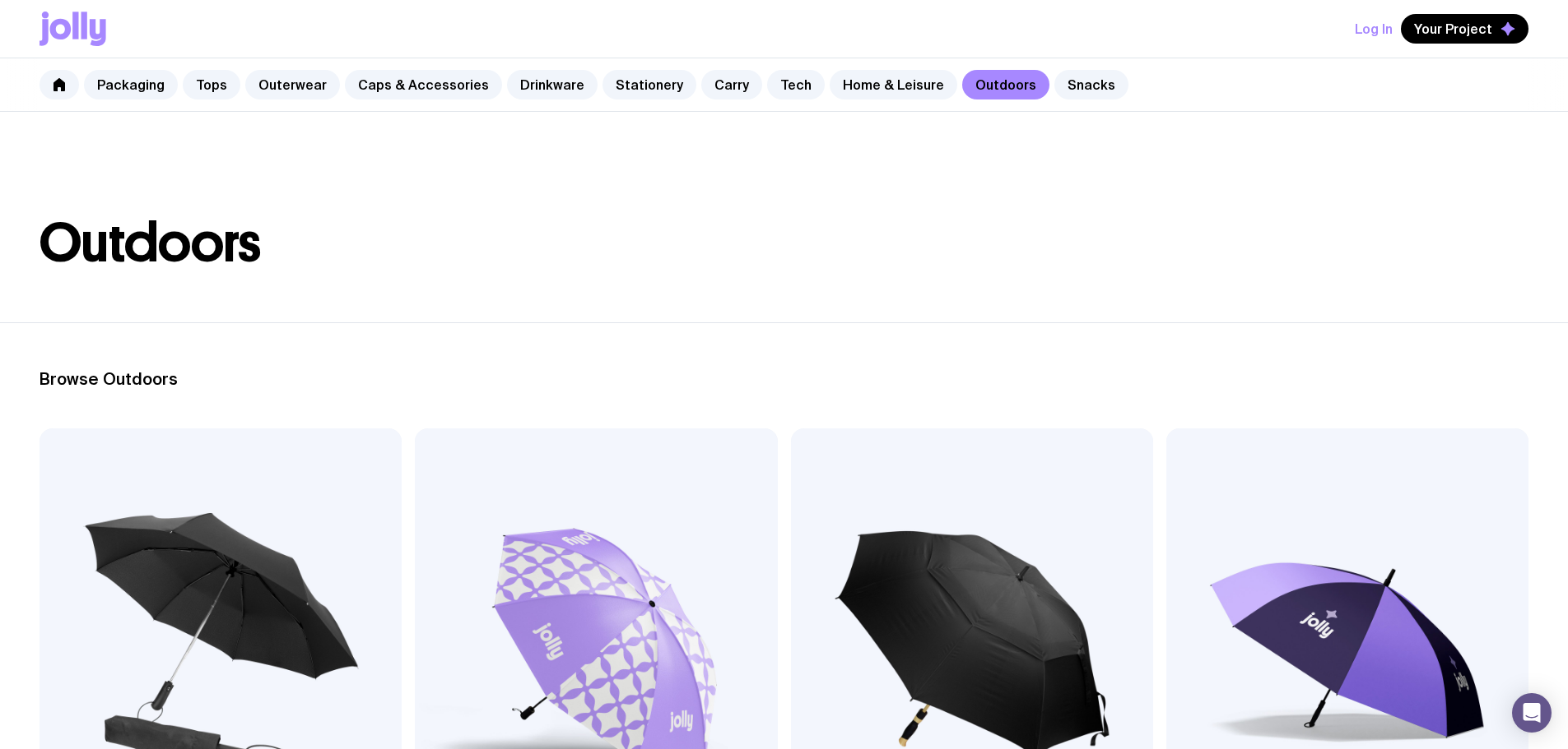
click at [379, 82] on link "Caps & Accessories" at bounding box center [423, 85] width 157 height 29
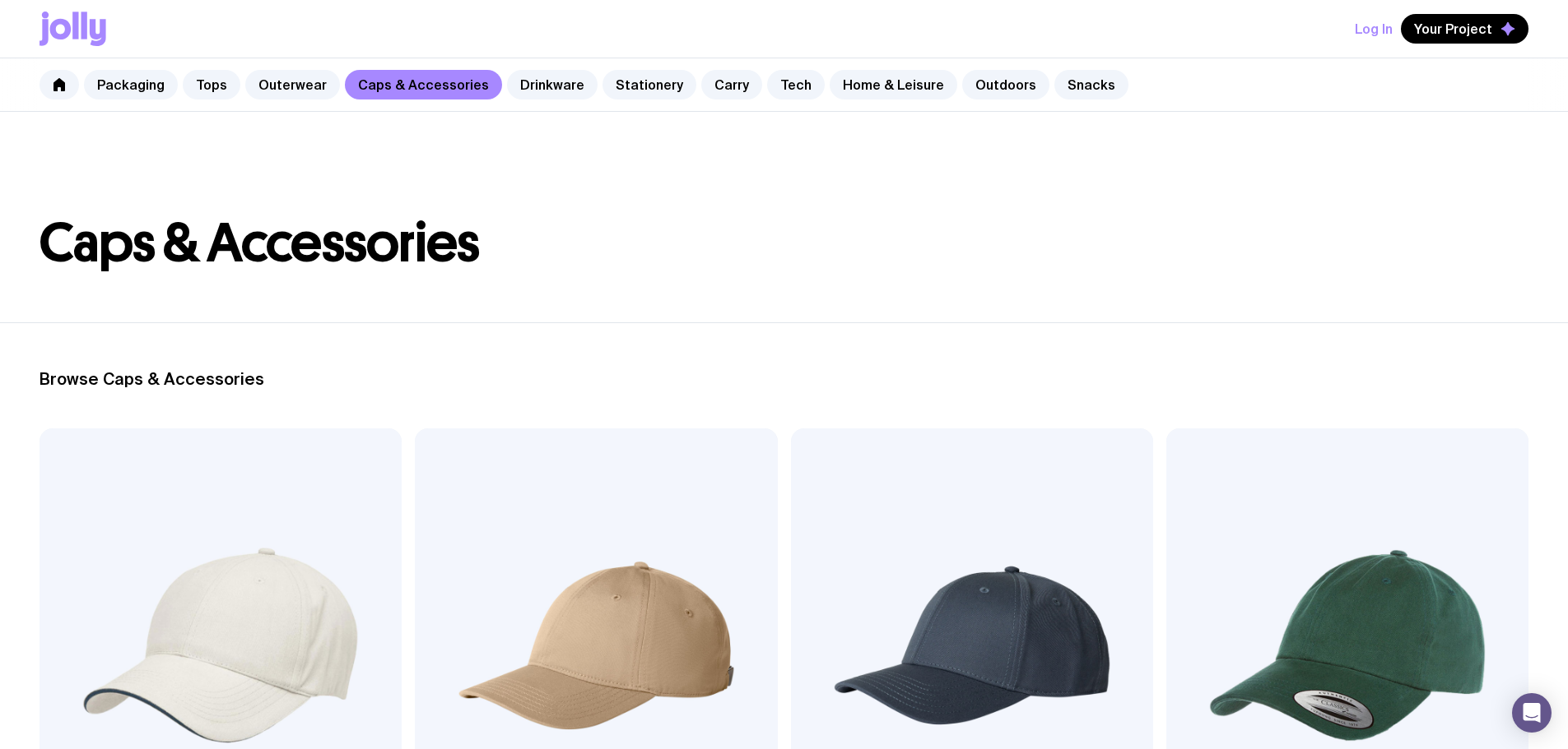
click at [269, 88] on link "Outerwear" at bounding box center [293, 85] width 95 height 29
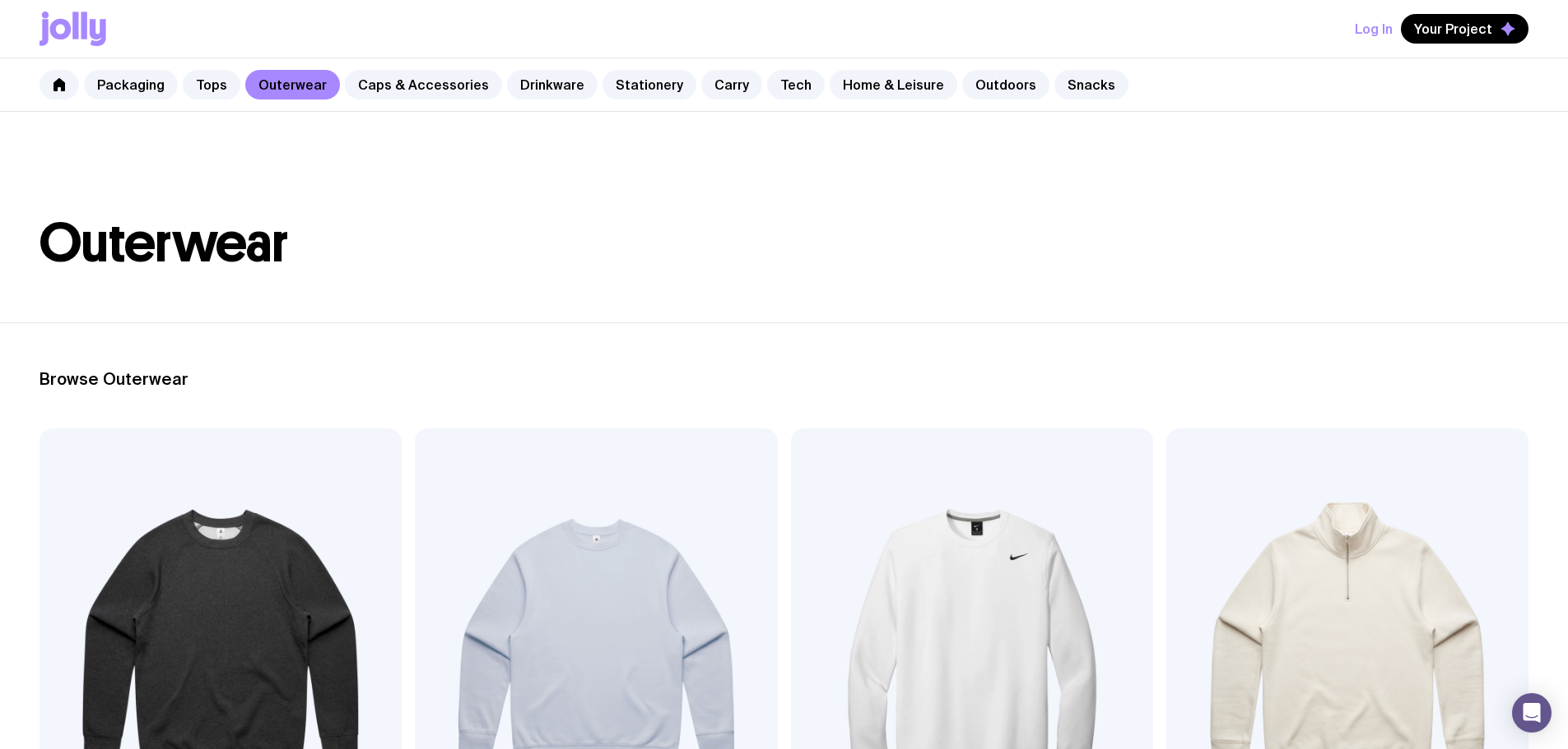
click at [206, 81] on link "Tops" at bounding box center [211, 85] width 57 height 29
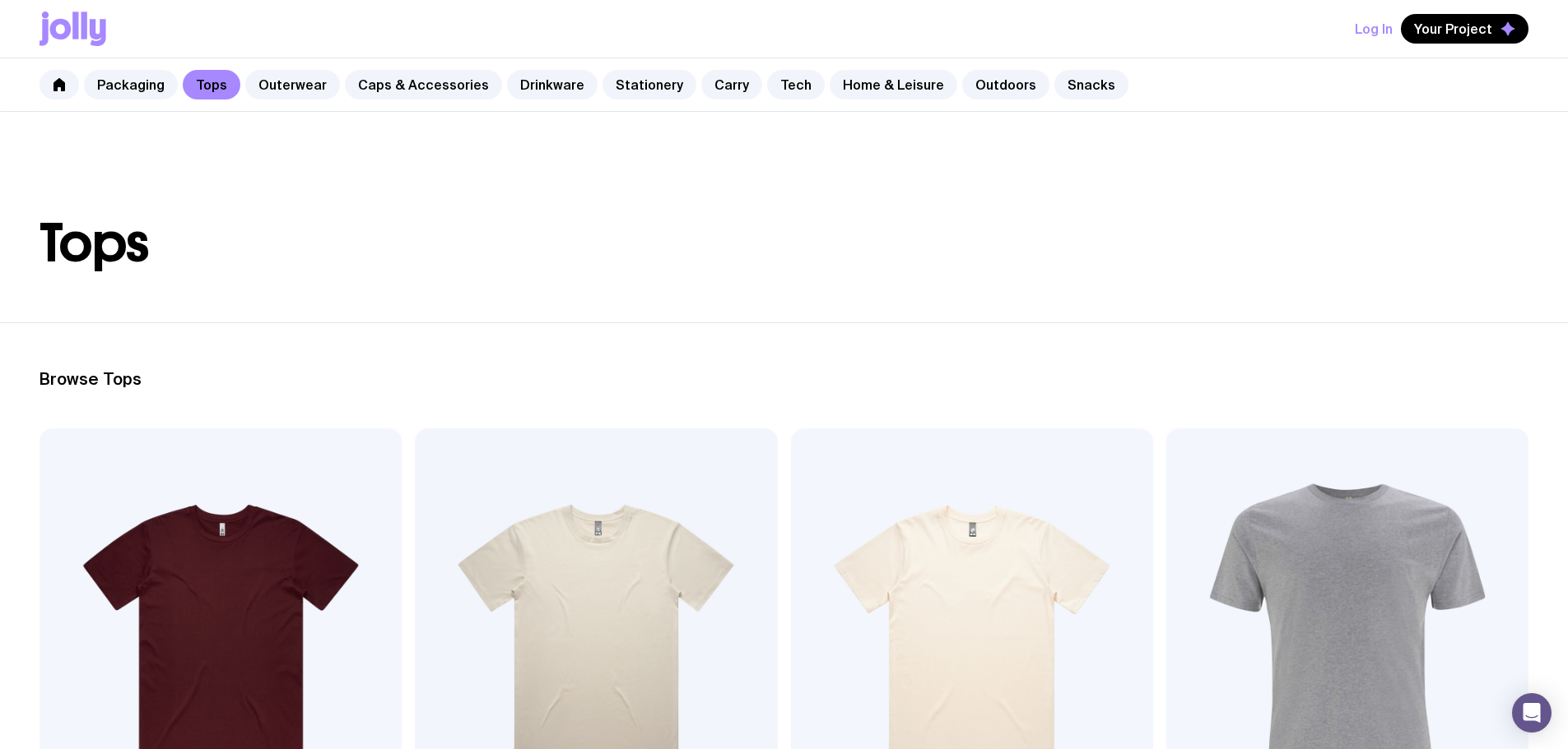
click at [140, 83] on link "Packaging" at bounding box center [131, 85] width 94 height 29
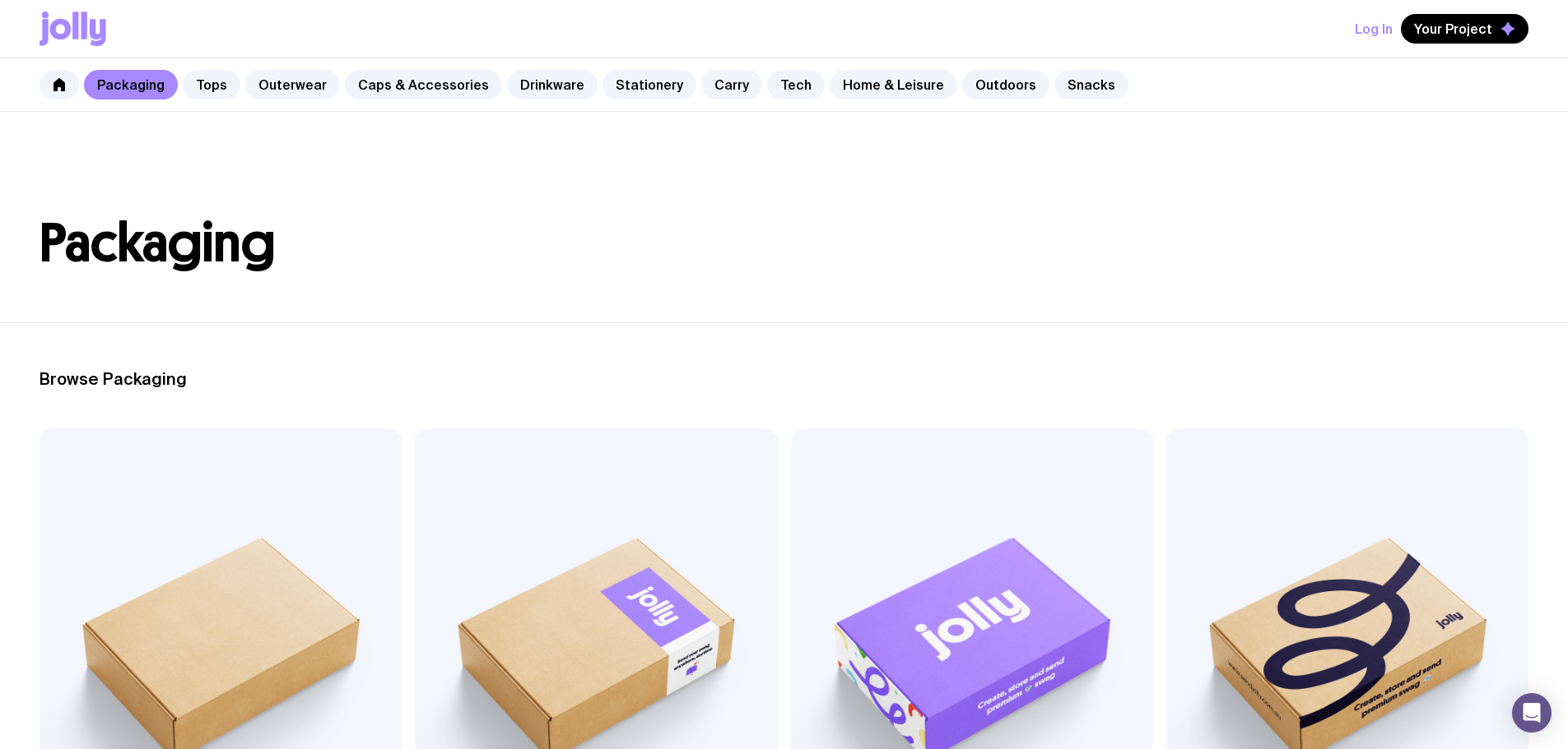
click at [309, 80] on link "Outerwear" at bounding box center [293, 85] width 95 height 29
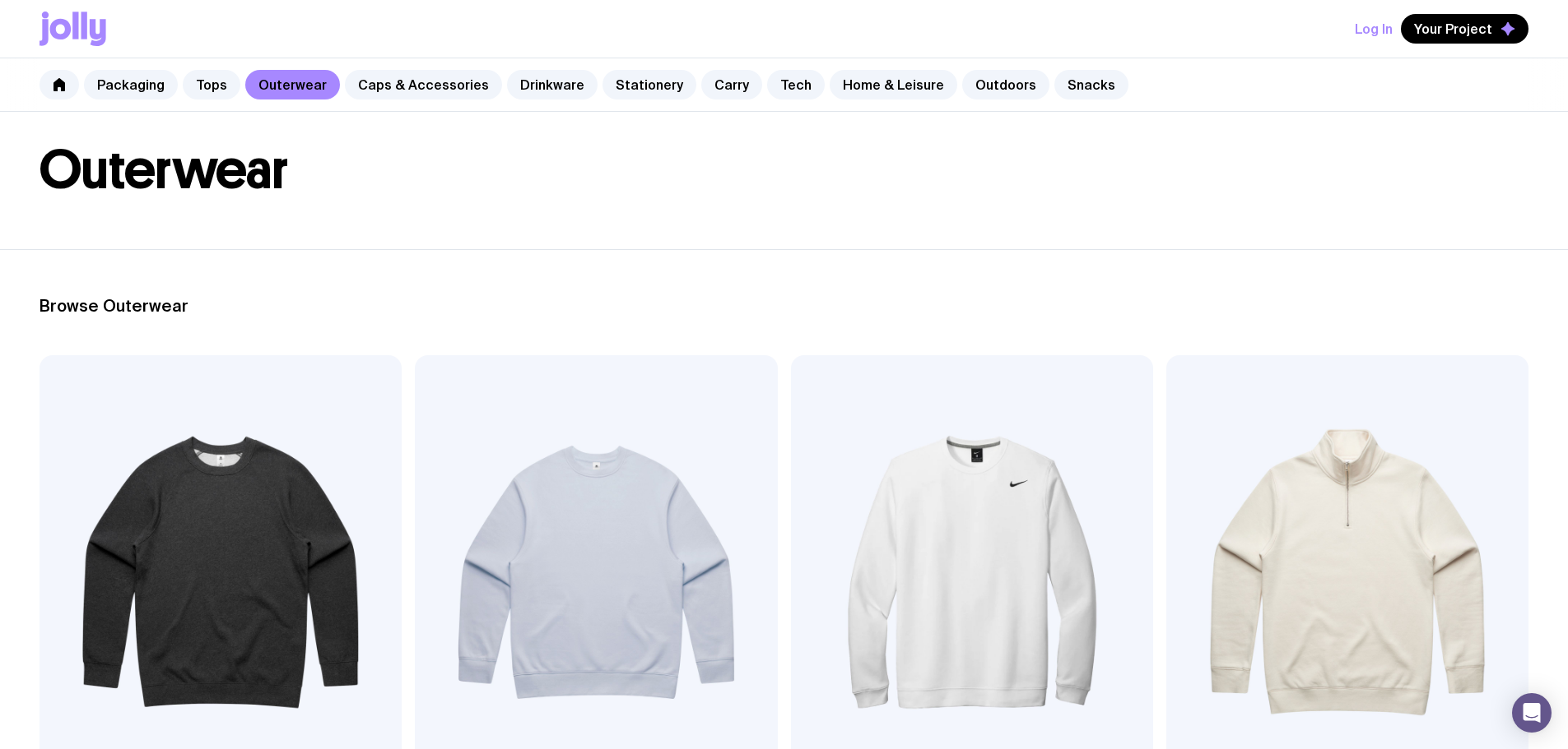
scroll to position [164, 0]
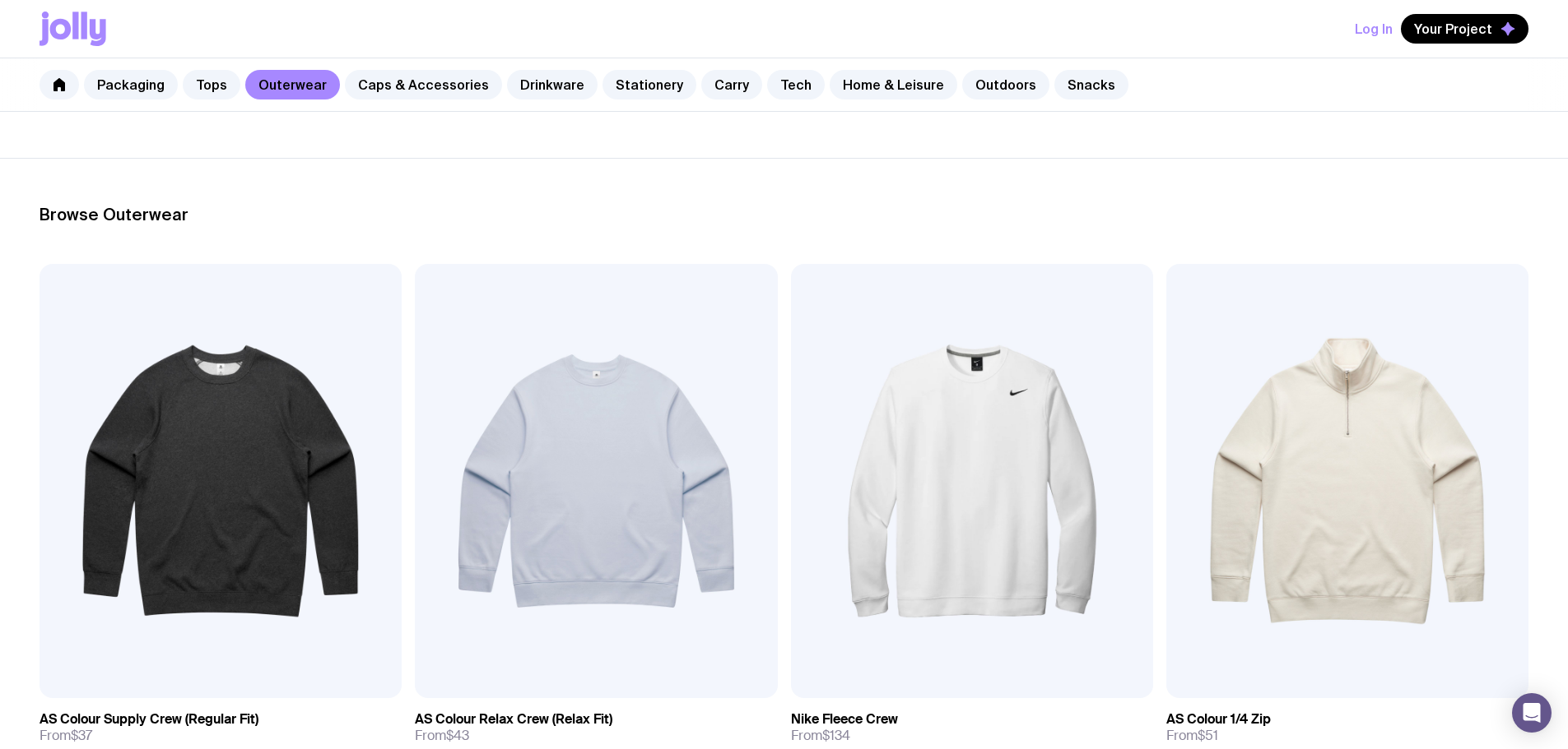
click at [414, 426] on img at bounding box center [595, 481] width 362 height 434
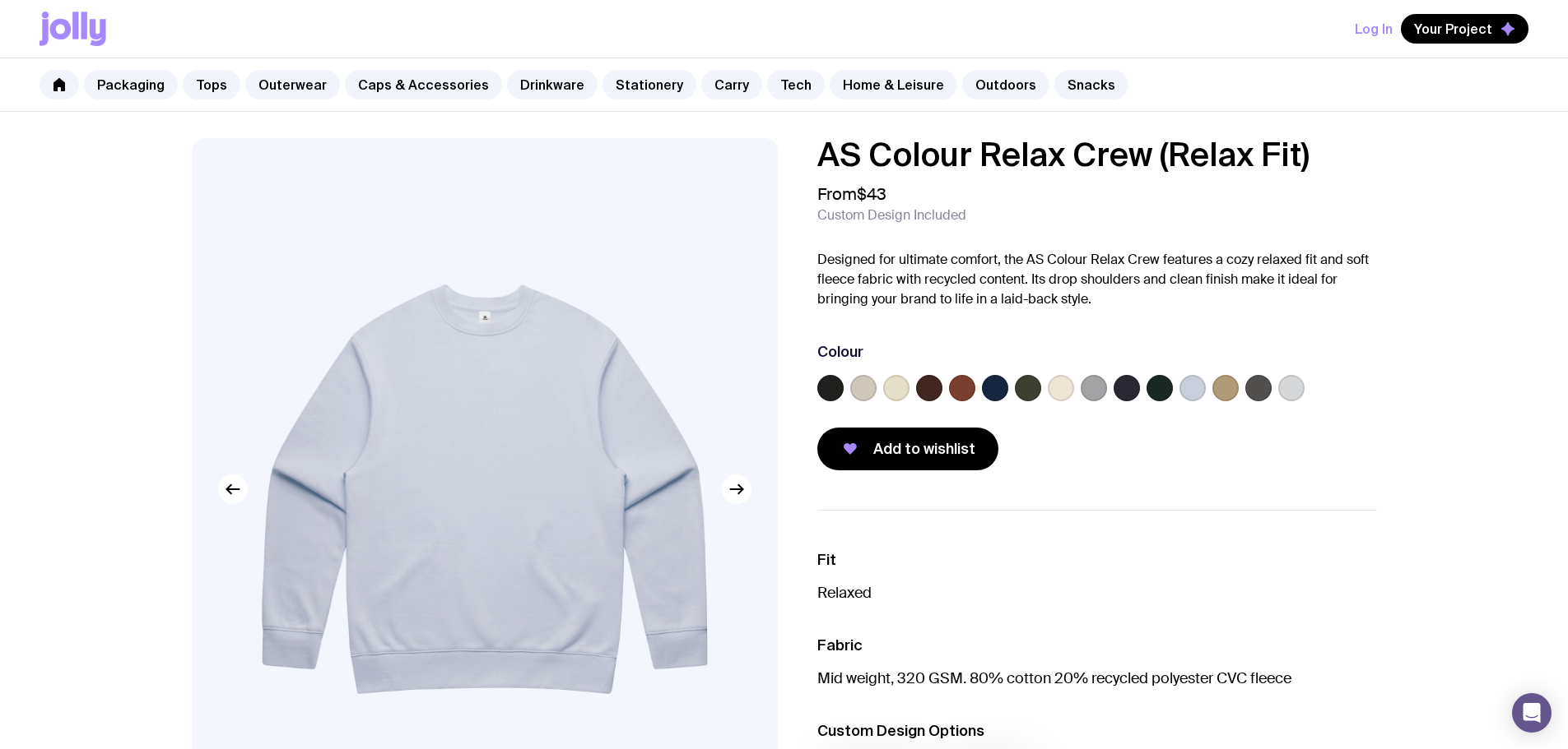
click at [853, 395] on label at bounding box center [862, 388] width 26 height 26
click at [0, 0] on input "radio" at bounding box center [0, 0] width 0 height 0
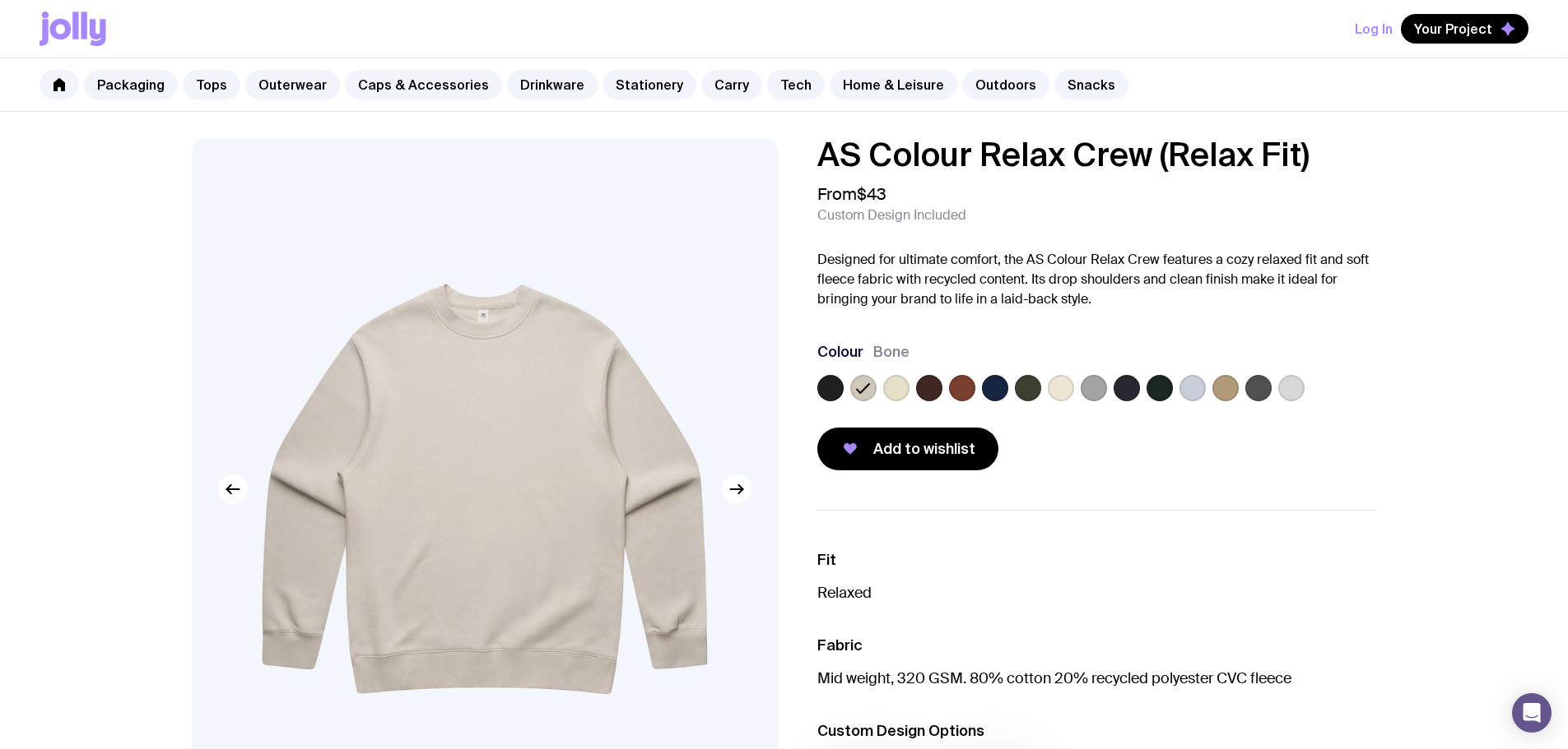
click at [903, 386] on label at bounding box center [895, 388] width 26 height 26
click at [0, 0] on input "radio" at bounding box center [0, 0] width 0 height 0
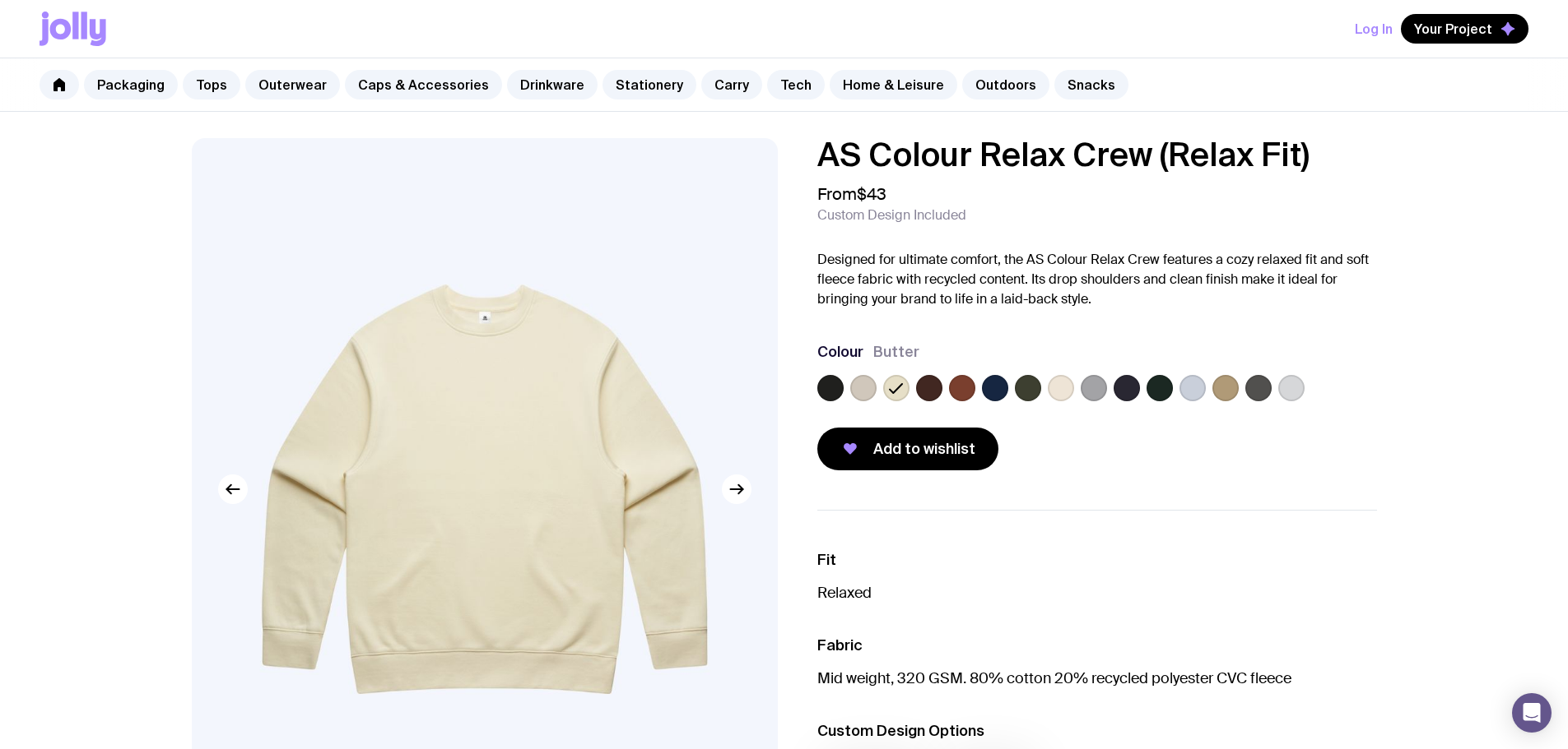
click at [924, 385] on label at bounding box center [928, 388] width 26 height 26
click at [0, 0] on input "radio" at bounding box center [0, 0] width 0 height 0
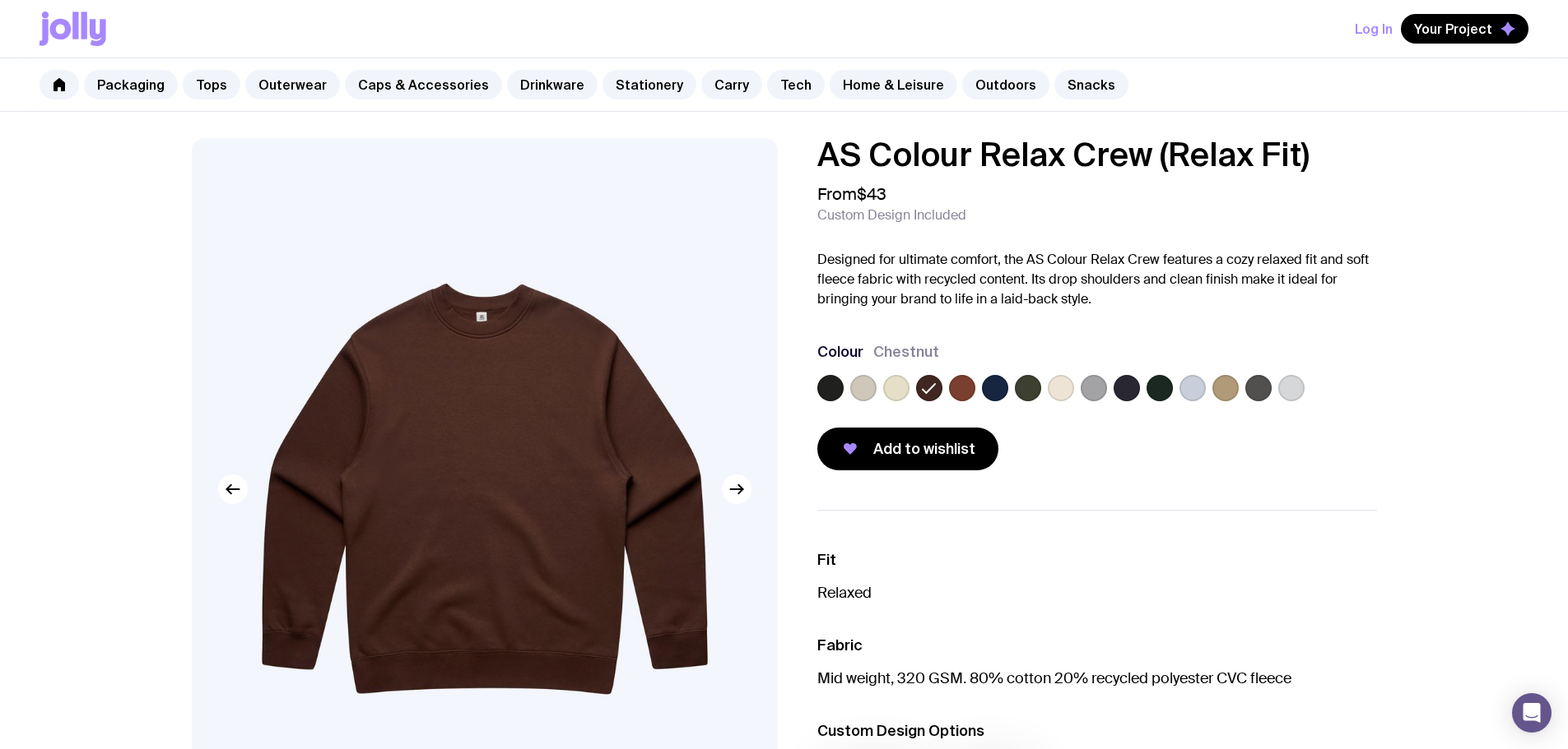
click at [946, 384] on div at bounding box center [1096, 391] width 559 height 33
click at [973, 390] on label at bounding box center [962, 388] width 26 height 26
click at [0, 0] on input "radio" at bounding box center [0, 0] width 0 height 0
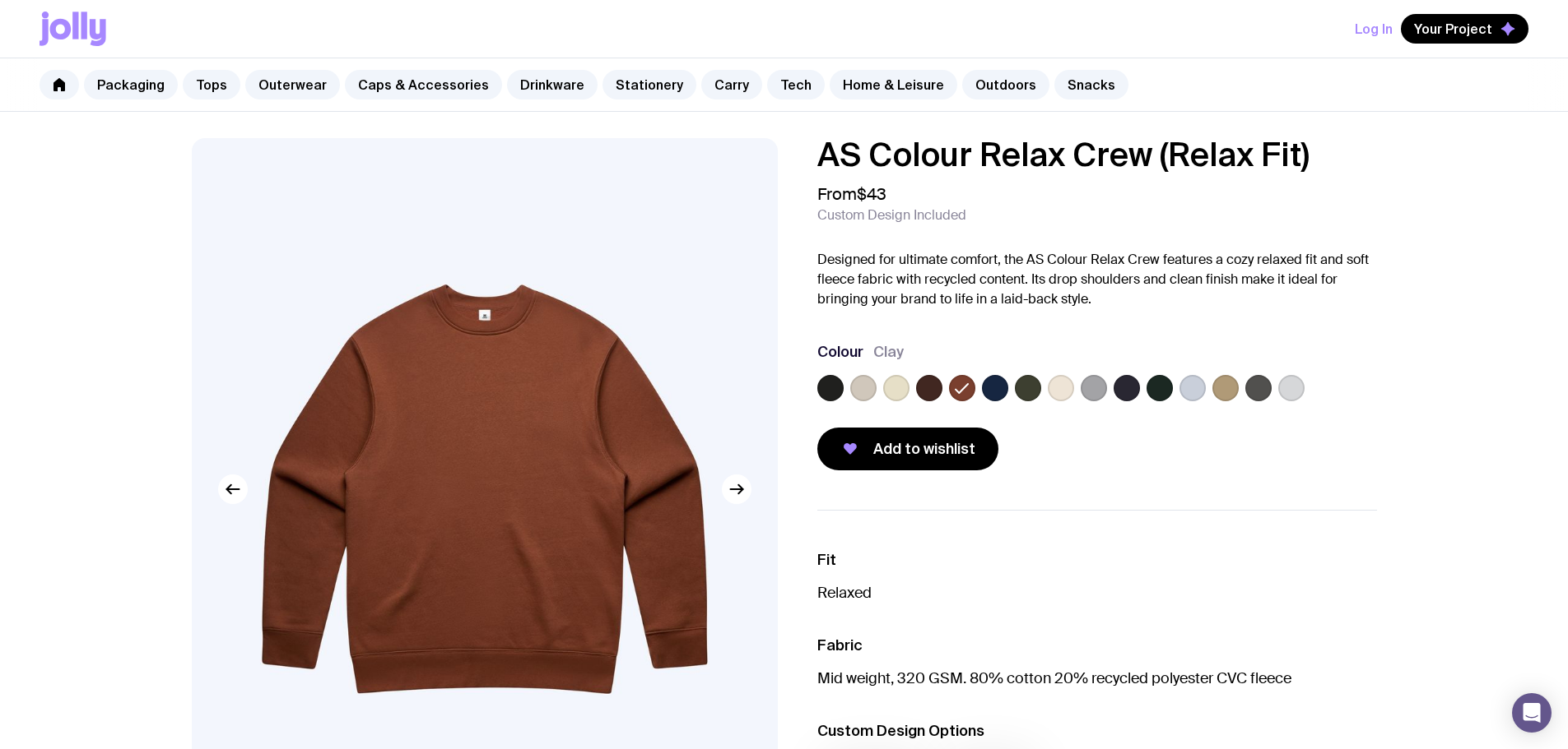
click at [983, 388] on label at bounding box center [995, 388] width 26 height 26
click at [0, 0] on input "radio" at bounding box center [0, 0] width 0 height 0
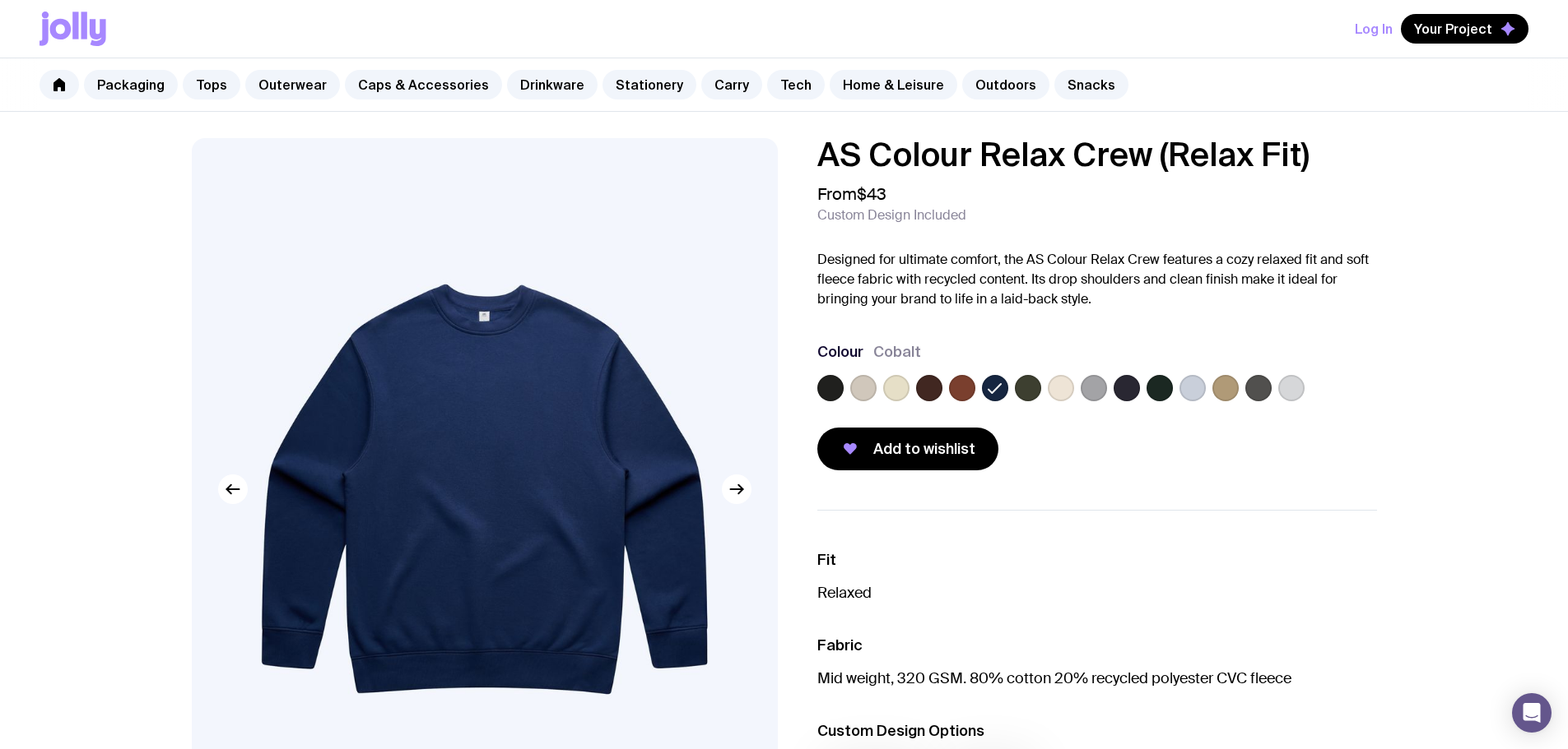
click at [1028, 389] on label at bounding box center [1028, 388] width 26 height 26
click at [0, 0] on input "radio" at bounding box center [0, 0] width 0 height 0
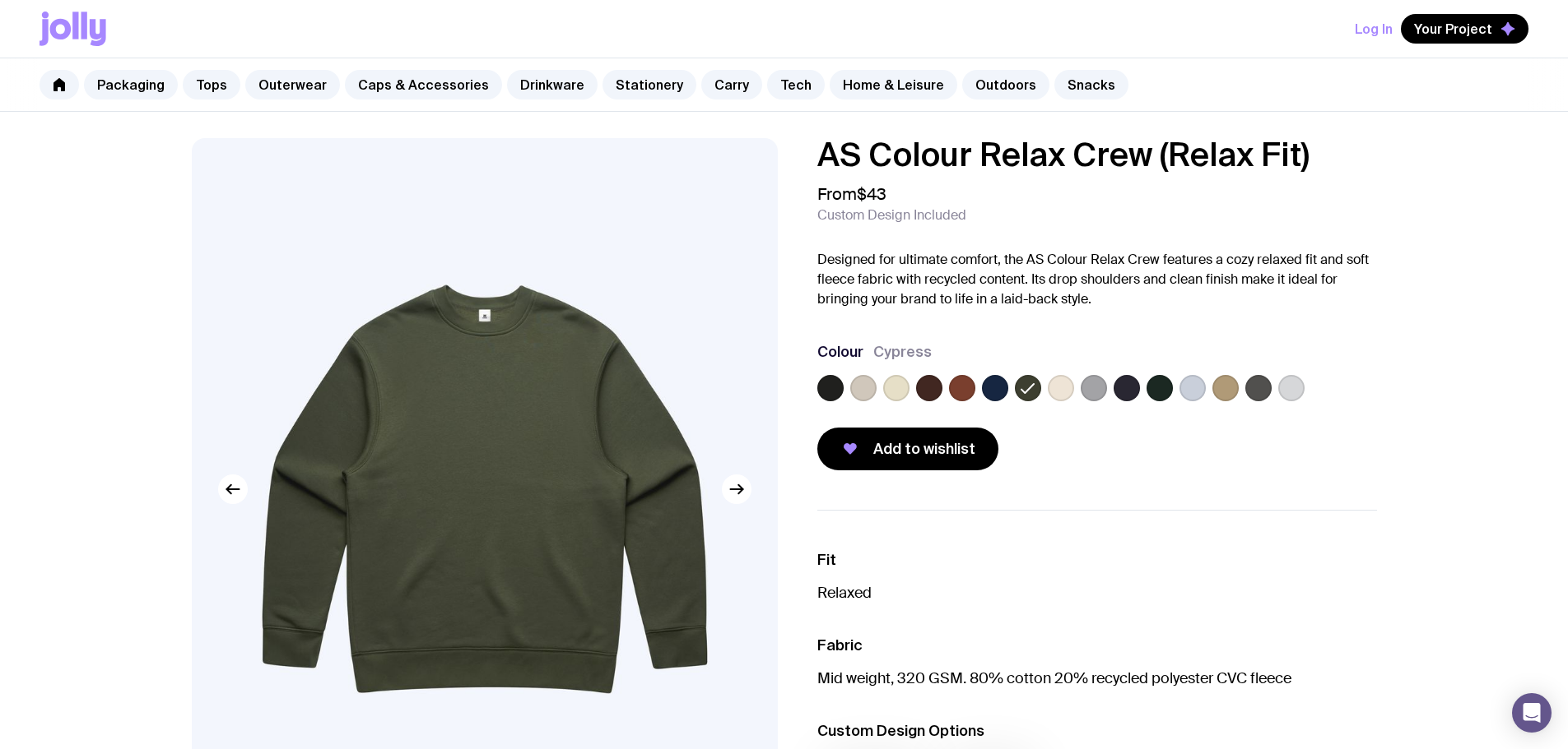
click at [1058, 390] on label at bounding box center [1061, 388] width 26 height 26
click at [0, 0] on input "radio" at bounding box center [0, 0] width 0 height 0
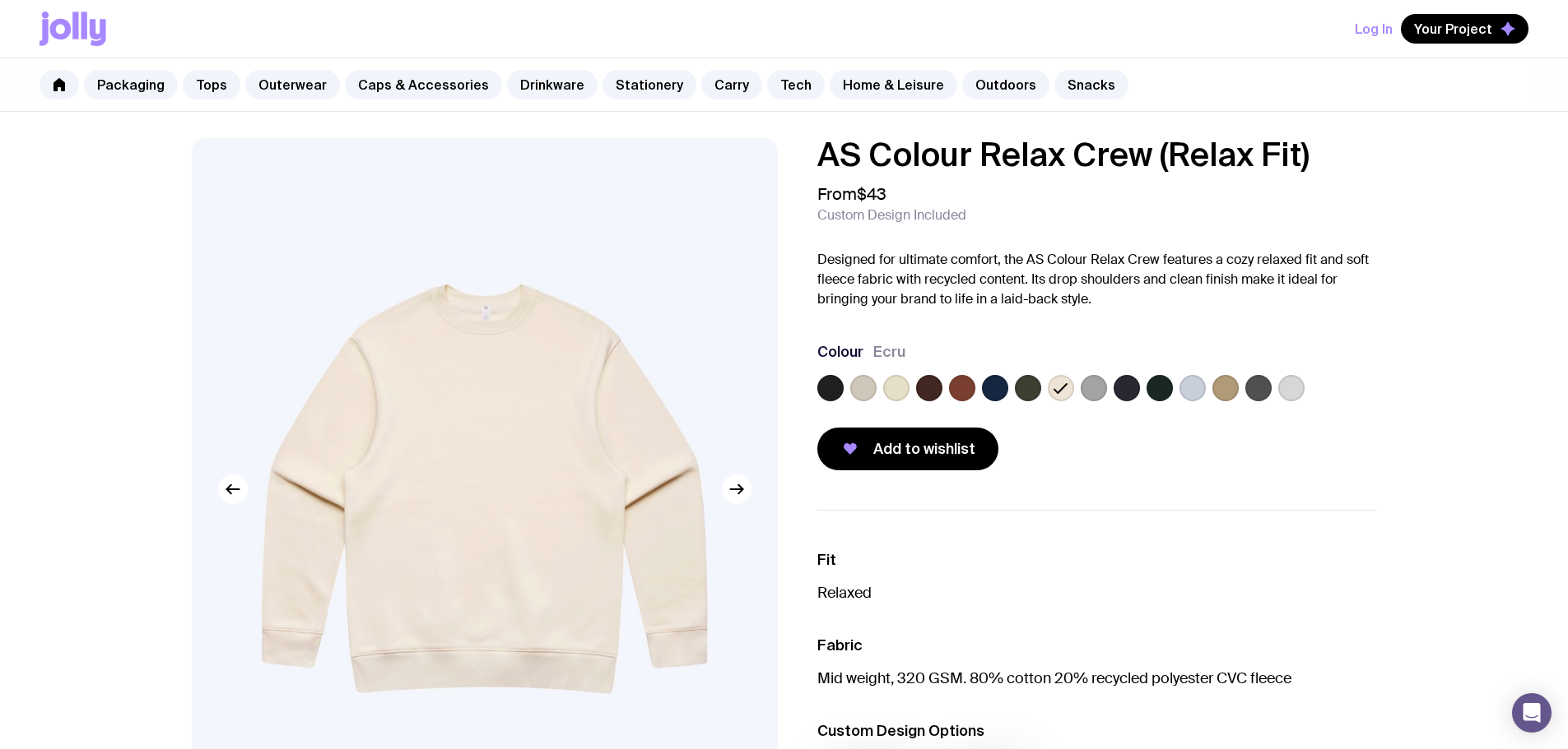
click at [1104, 391] on label at bounding box center [1093, 388] width 26 height 26
click at [0, 0] on input "radio" at bounding box center [0, 0] width 0 height 0
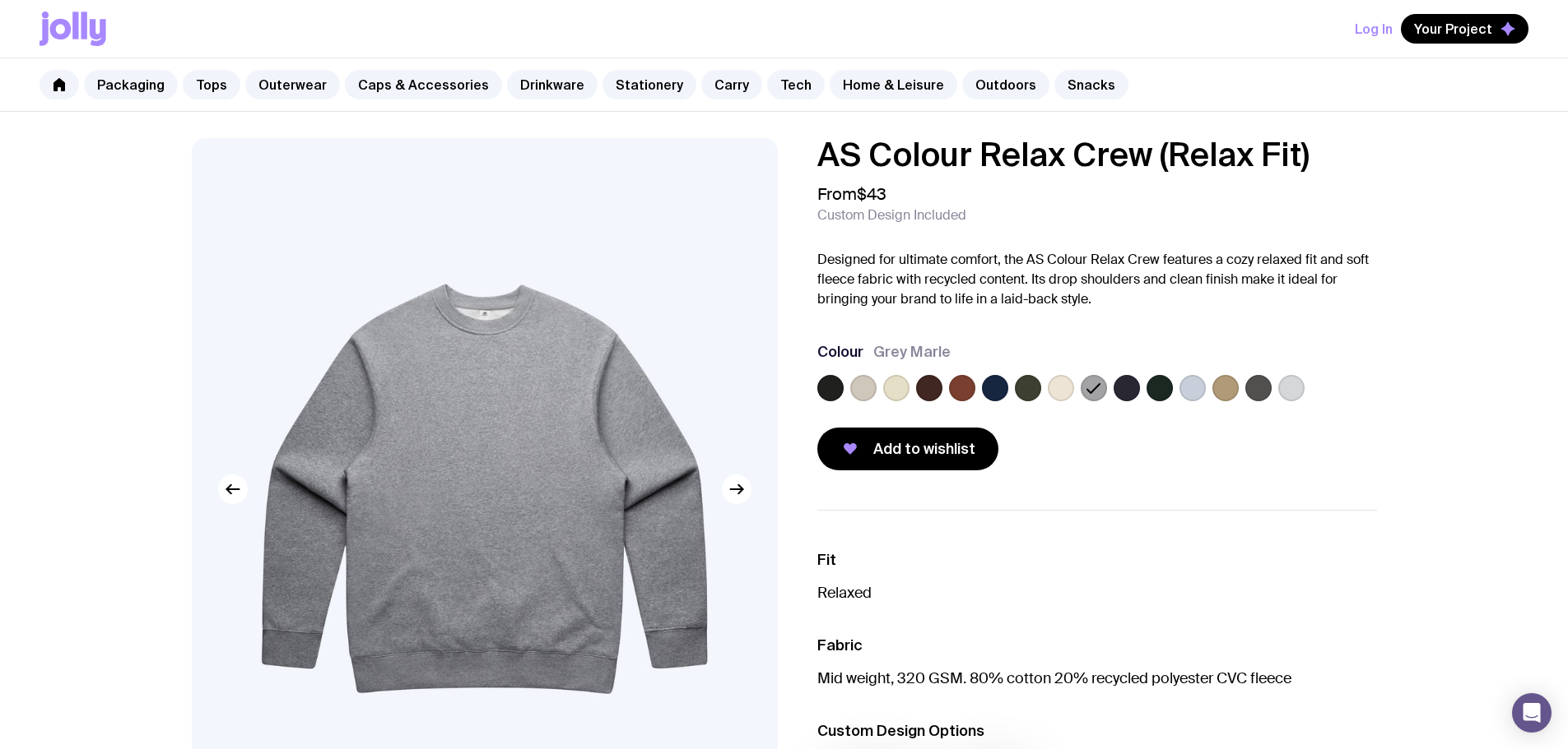
click at [1195, 389] on label at bounding box center [1192, 388] width 26 height 26
click at [0, 0] on input "radio" at bounding box center [0, 0] width 0 height 0
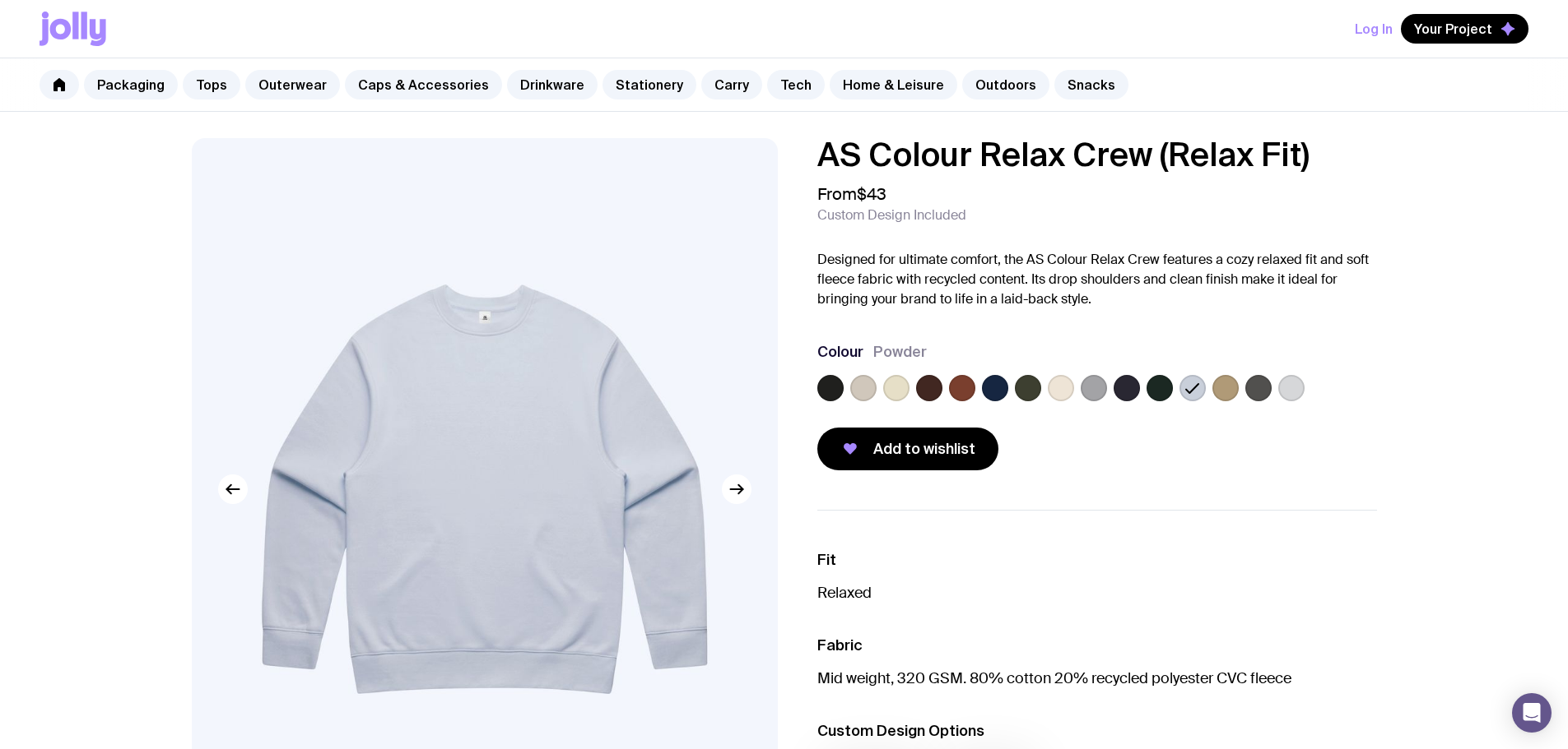
click at [1225, 386] on label at bounding box center [1225, 388] width 26 height 26
click at [0, 0] on input "radio" at bounding box center [0, 0] width 0 height 0
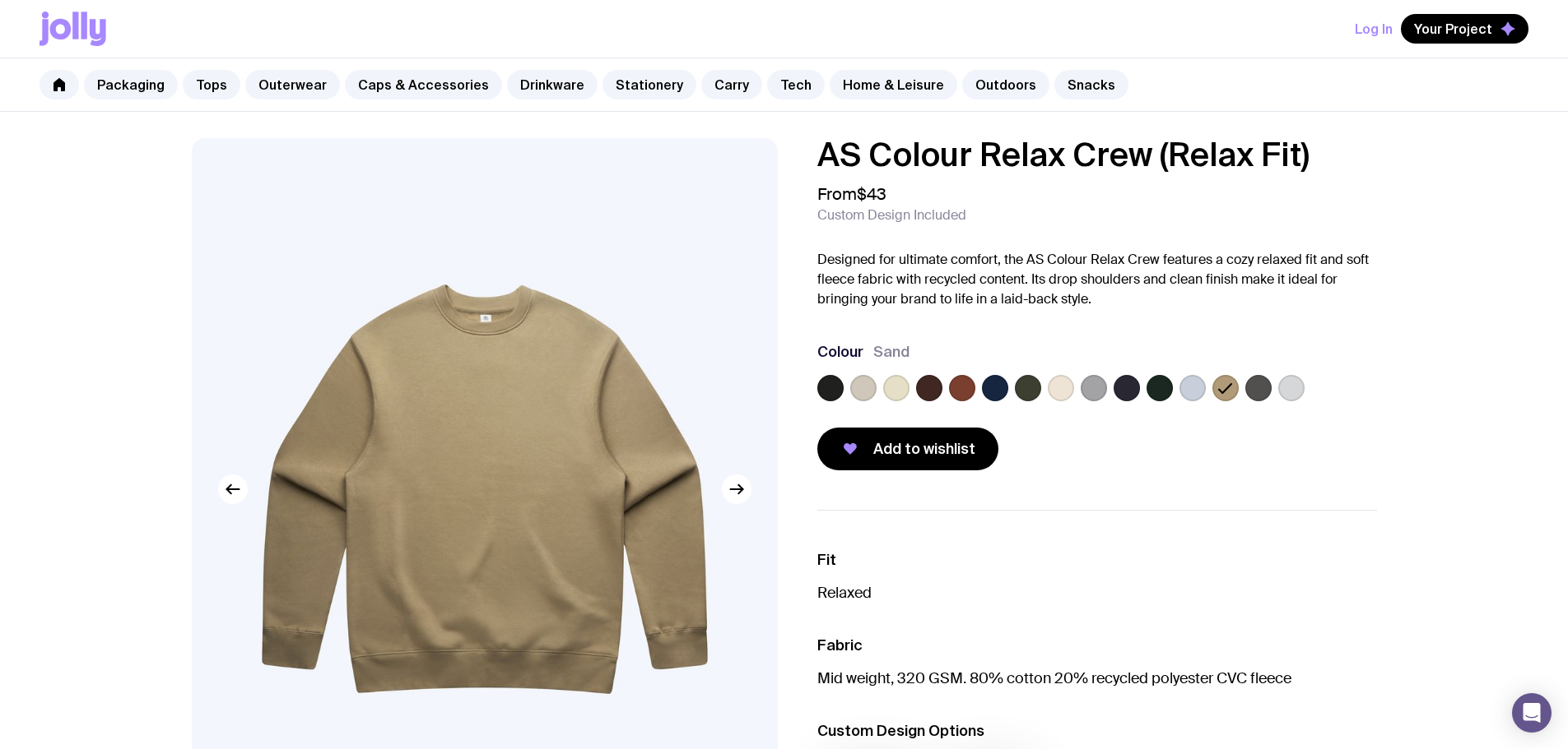
click at [1243, 384] on div at bounding box center [1096, 391] width 559 height 33
click at [1251, 387] on label at bounding box center [1258, 388] width 26 height 26
click at [0, 0] on input "radio" at bounding box center [0, 0] width 0 height 0
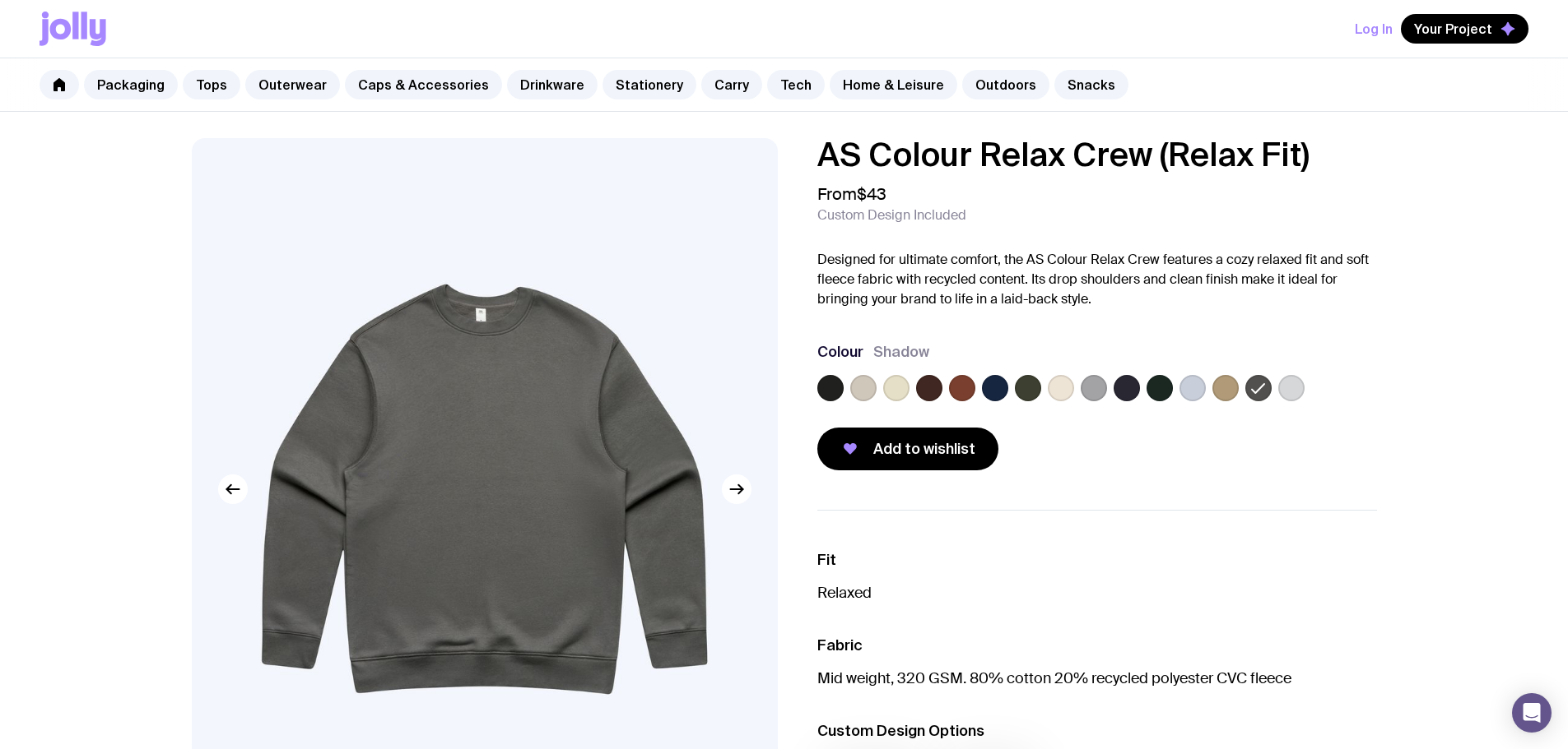
click at [1291, 388] on label at bounding box center [1291, 388] width 26 height 26
click at [0, 0] on input "radio" at bounding box center [0, 0] width 0 height 0
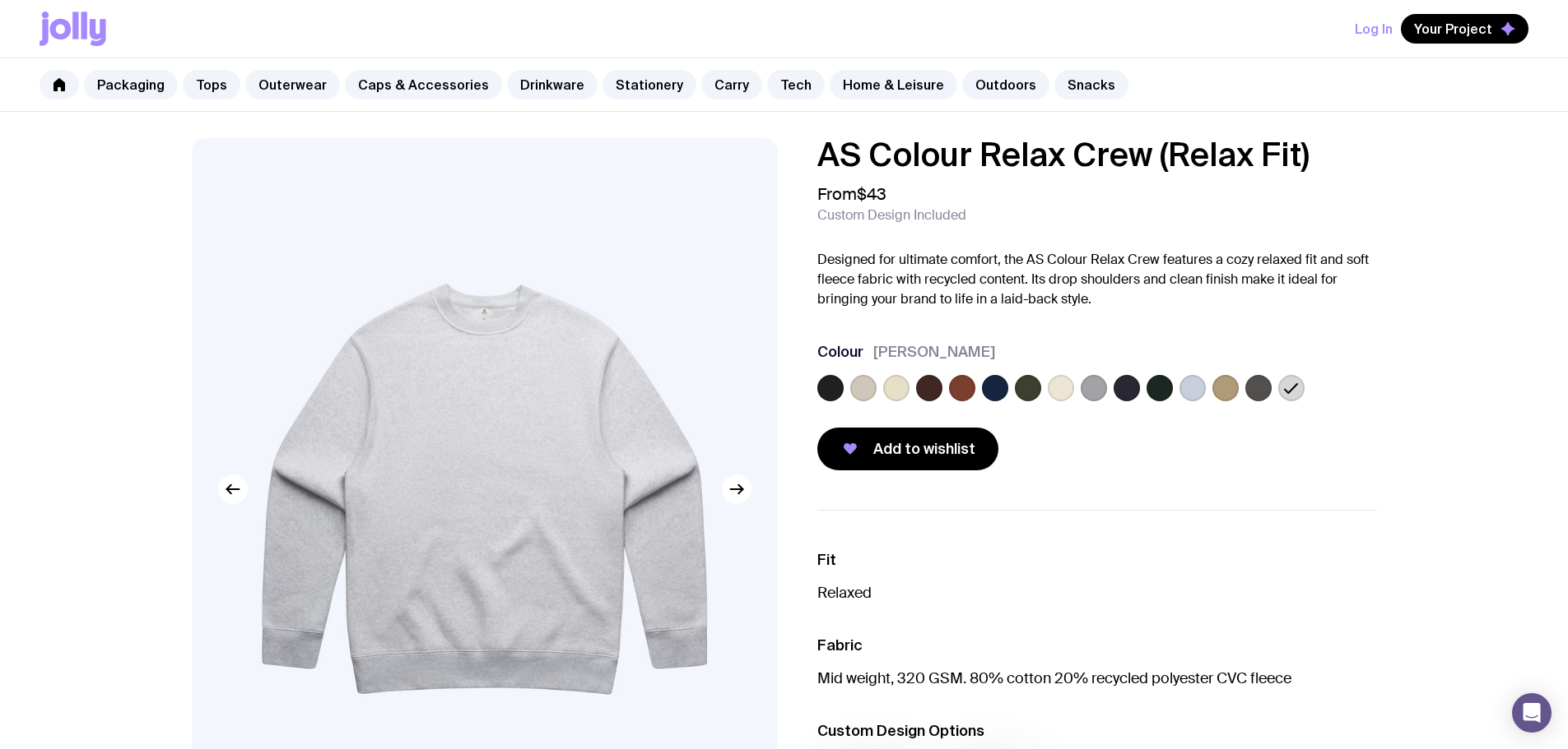
click at [106, 38] on div "Log In Your Project" at bounding box center [783, 28] width 1489 height 57
click at [77, 15] on icon at bounding box center [75, 26] width 5 height 27
